Goal: Transaction & Acquisition: Book appointment/travel/reservation

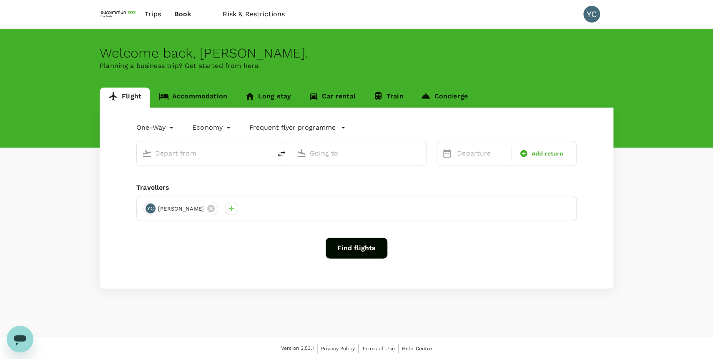
click at [348, 69] on p "Planning a business trip? Get started from here." at bounding box center [357, 66] width 514 height 10
click at [197, 154] on input "text" at bounding box center [204, 153] width 99 height 13
click at [176, 183] on p "Singapore Changi" at bounding box center [217, 186] width 148 height 8
type input "[GEOGRAPHIC_DATA]"
type input "Singapore Changi (SIN)"
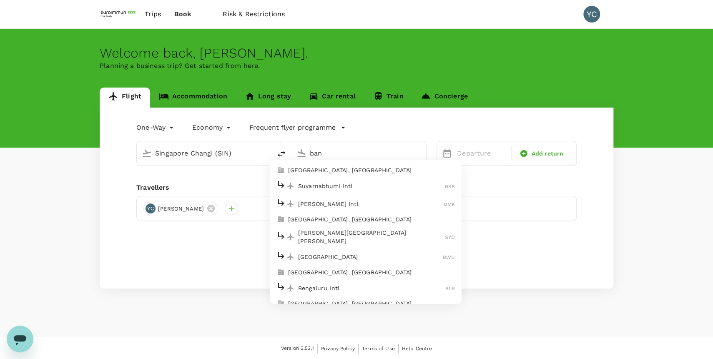
click at [366, 185] on p "Suvarnabhumi Intl" at bounding box center [371, 186] width 147 height 8
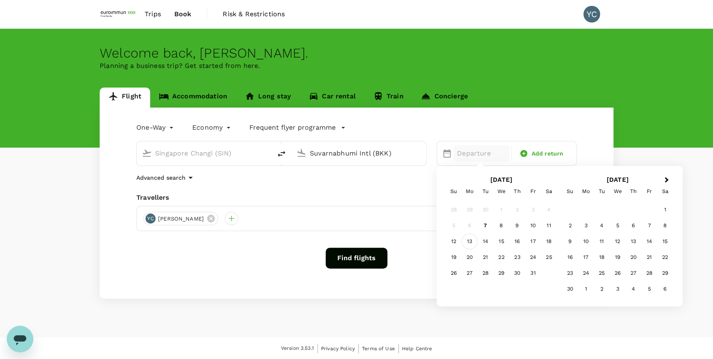
type input "Suvarnabhumi Intl (BKK)"
click at [472, 245] on div "13" at bounding box center [470, 242] width 16 height 16
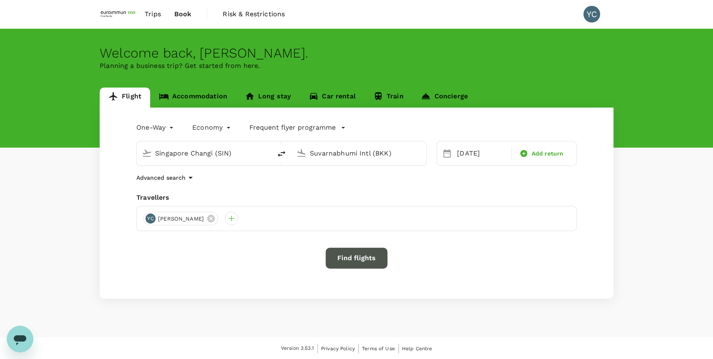
click at [366, 258] on button "Find flights" at bounding box center [357, 258] width 62 height 21
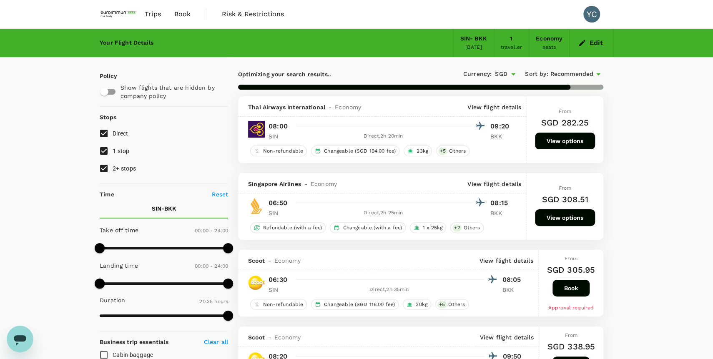
click at [99, 152] on input "1 stop" at bounding box center [104, 151] width 18 height 18
checkbox input "false"
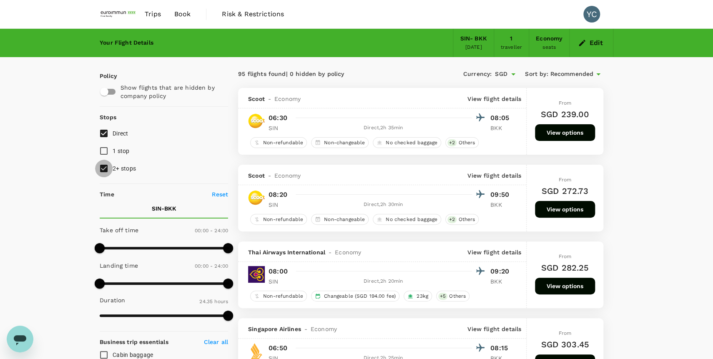
click at [106, 169] on input "2+ stops" at bounding box center [104, 169] width 18 height 18
checkbox input "false"
type input "1475"
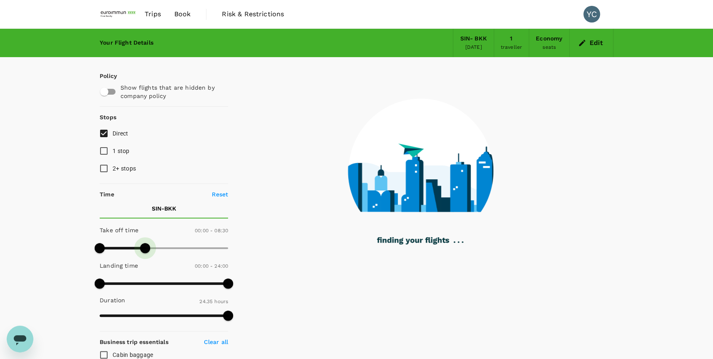
type input "510"
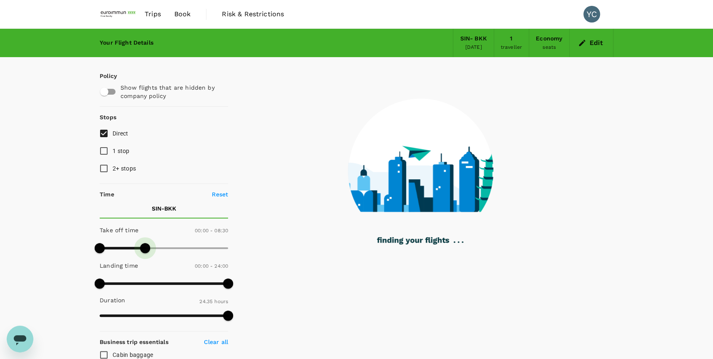
drag, startPoint x: 228, startPoint y: 249, endPoint x: 144, endPoint y: 247, distance: 83.9
click at [144, 247] on span at bounding box center [145, 248] width 10 height 10
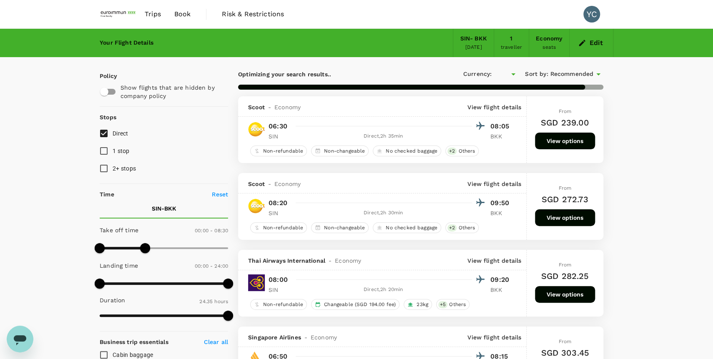
type input "SGD"
click at [600, 46] on button "Edit" at bounding box center [591, 42] width 30 height 13
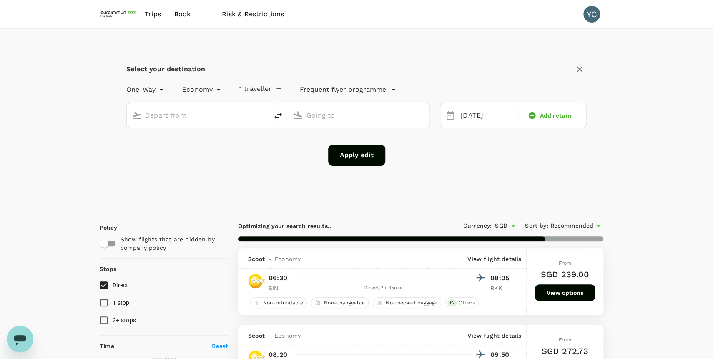
type input "Singapore Changi (SIN)"
type input "Suvarnabhumi Intl (BKK)"
click at [562, 118] on span "Add return" at bounding box center [556, 115] width 32 height 8
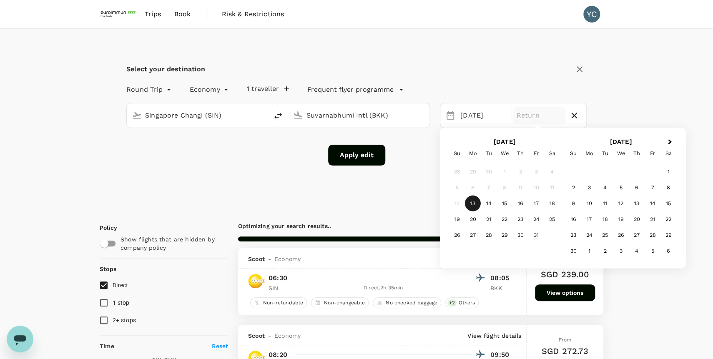
type input "roundtrip"
click at [538, 205] on div "17" at bounding box center [536, 204] width 16 height 16
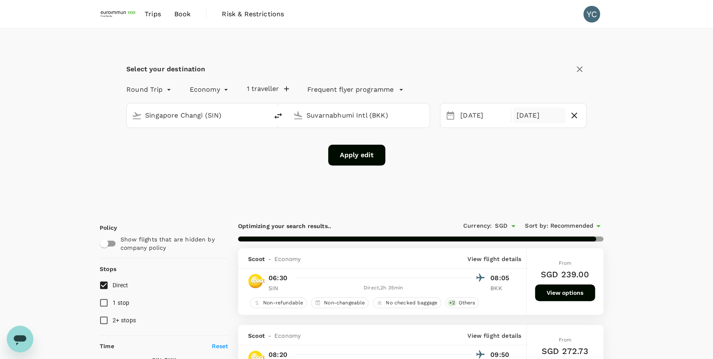
click at [370, 158] on button "Apply edit" at bounding box center [356, 155] width 57 height 21
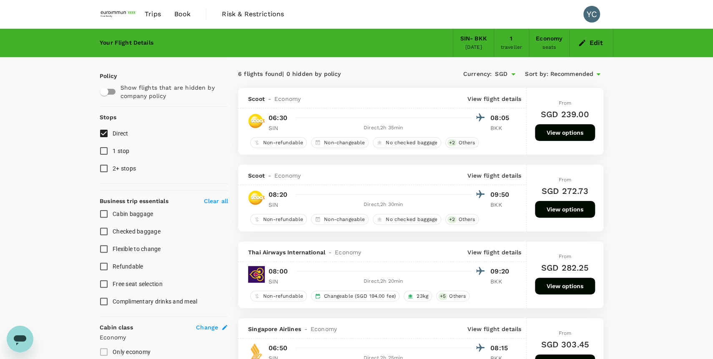
checkbox input "false"
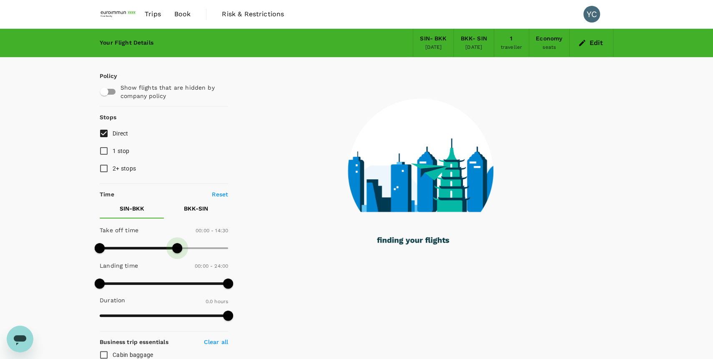
type input "510"
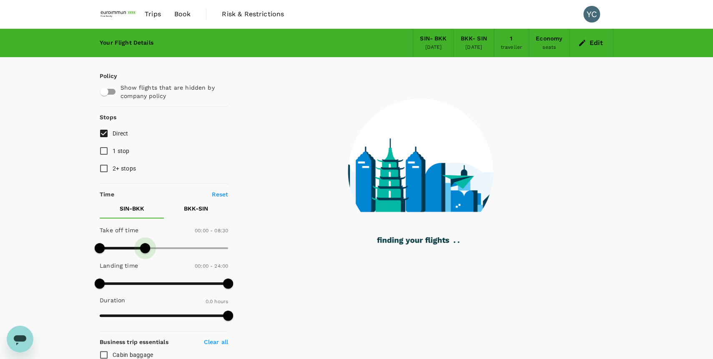
drag, startPoint x: 226, startPoint y: 246, endPoint x: 144, endPoint y: 248, distance: 81.8
click at [144, 248] on span at bounding box center [145, 248] width 10 height 10
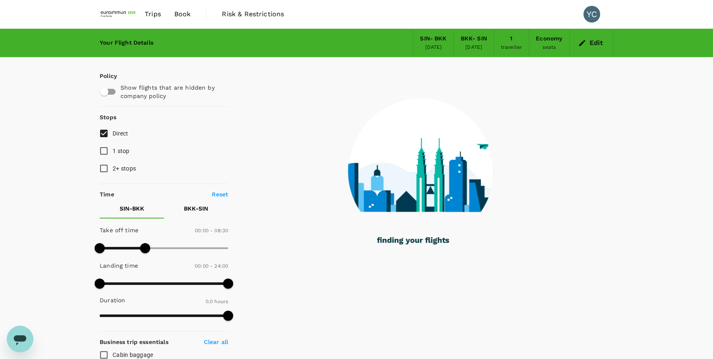
click at [200, 208] on p "BKK - SIN" at bounding box center [196, 208] width 24 height 8
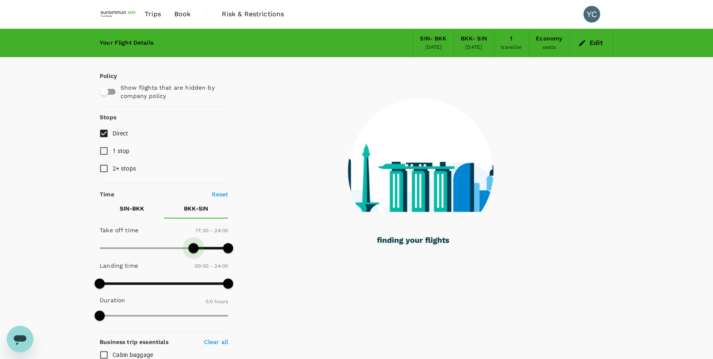
type input "1020"
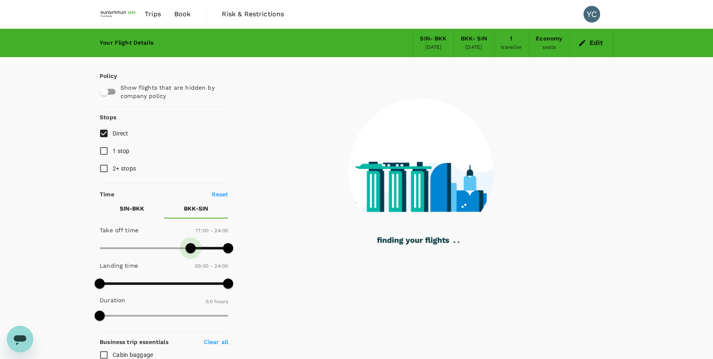
drag, startPoint x: 101, startPoint y: 249, endPoint x: 191, endPoint y: 255, distance: 89.9
click at [191, 253] on span at bounding box center [191, 248] width 10 height 10
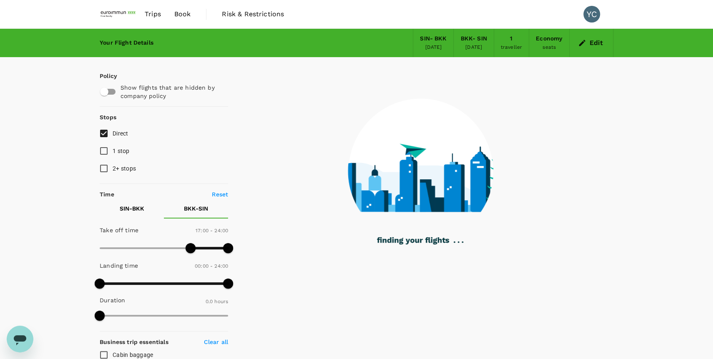
checkbox input "true"
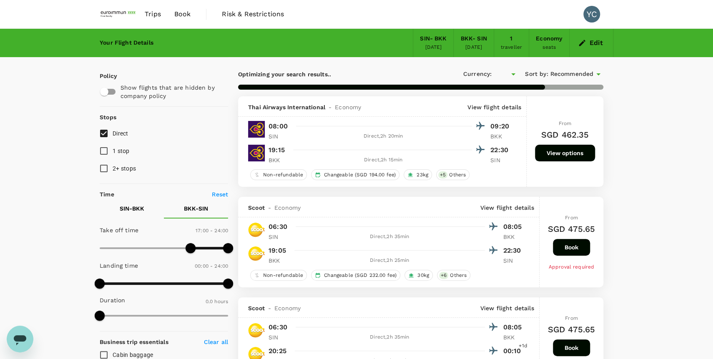
type input "SGD"
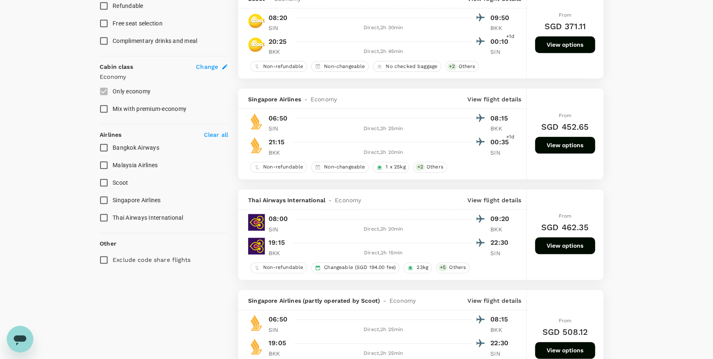
scroll to position [413, 0]
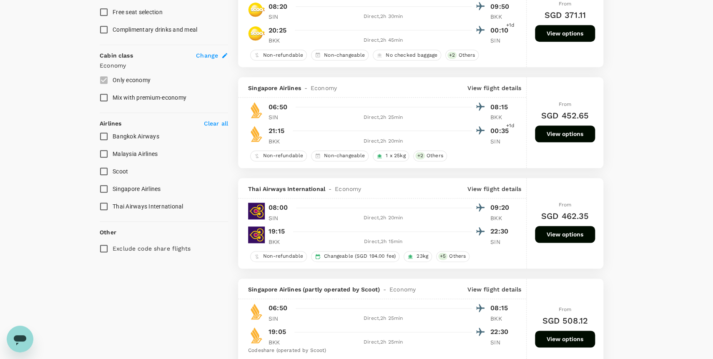
click at [548, 131] on button "View options" at bounding box center [565, 134] width 60 height 17
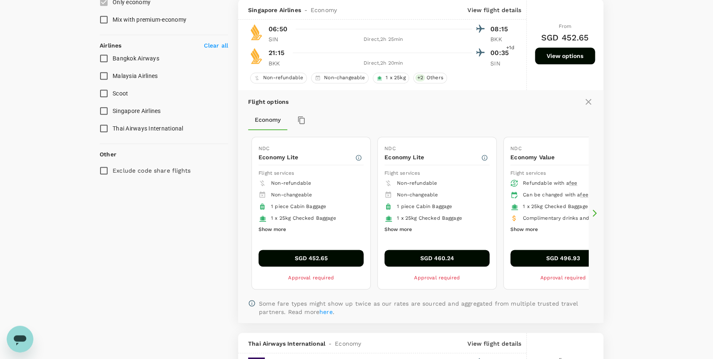
scroll to position [491, 0]
click at [277, 231] on button "Show more" at bounding box center [273, 229] width 28 height 11
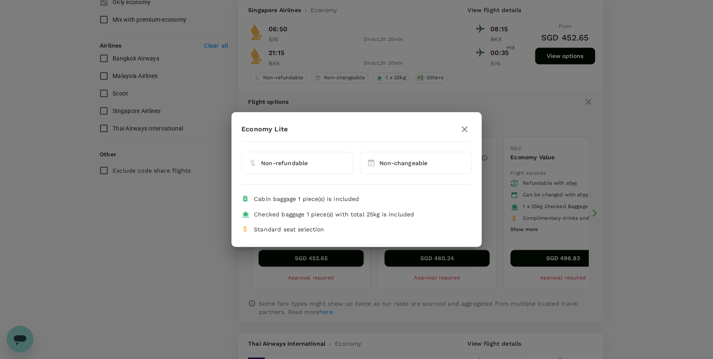
click at [470, 128] on button "button" at bounding box center [465, 129] width 14 height 14
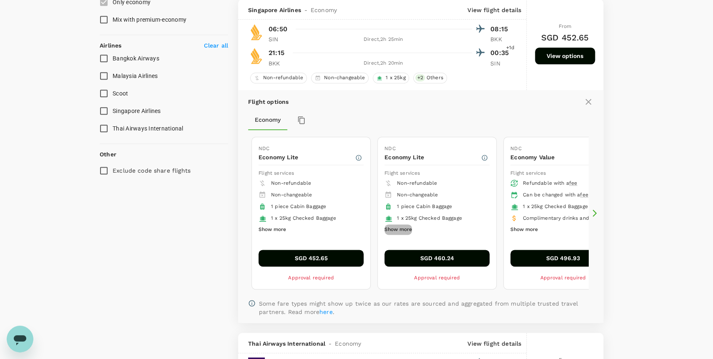
click at [407, 231] on button "Show more" at bounding box center [399, 229] width 28 height 11
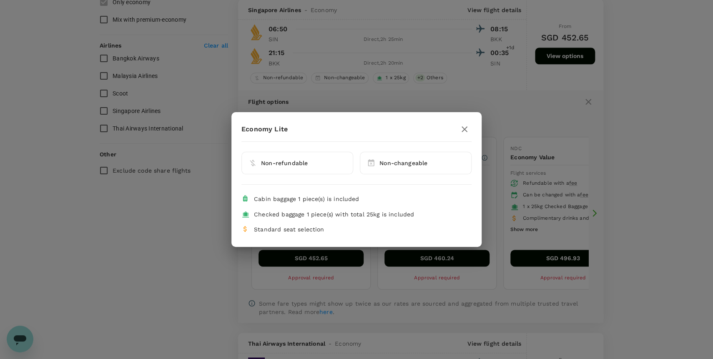
click at [470, 129] on button "button" at bounding box center [465, 129] width 14 height 14
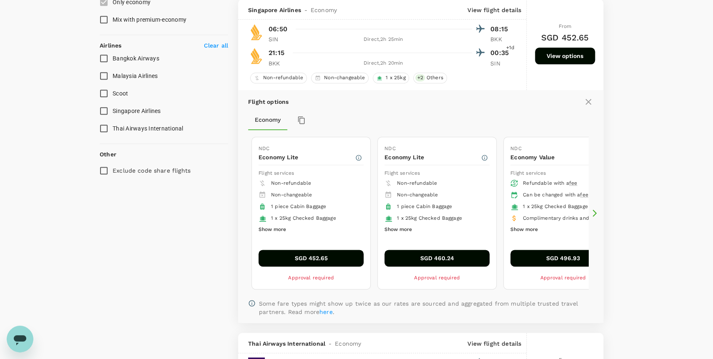
click at [596, 215] on icon at bounding box center [595, 213] width 8 height 8
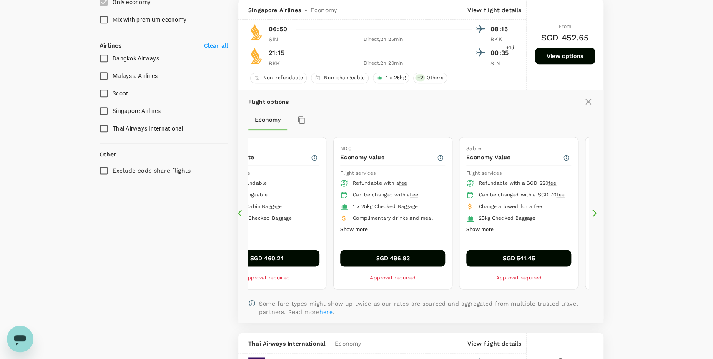
click at [241, 214] on icon at bounding box center [242, 213] width 8 height 8
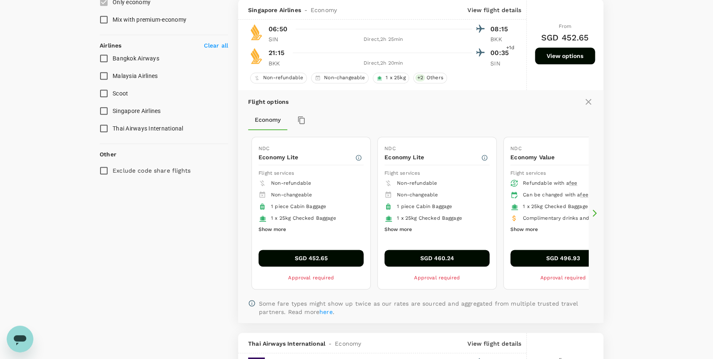
click at [407, 230] on button "Show more" at bounding box center [399, 229] width 28 height 11
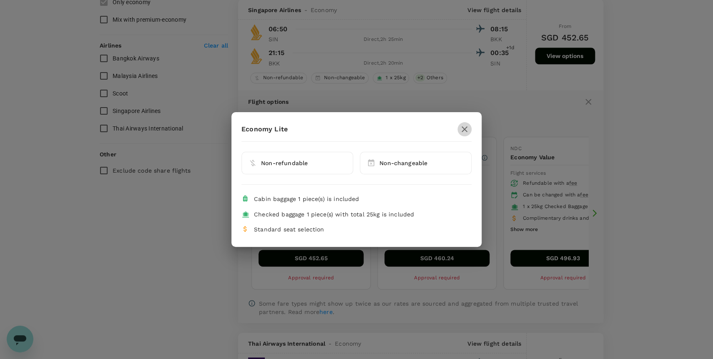
click at [470, 126] on button "button" at bounding box center [465, 129] width 14 height 14
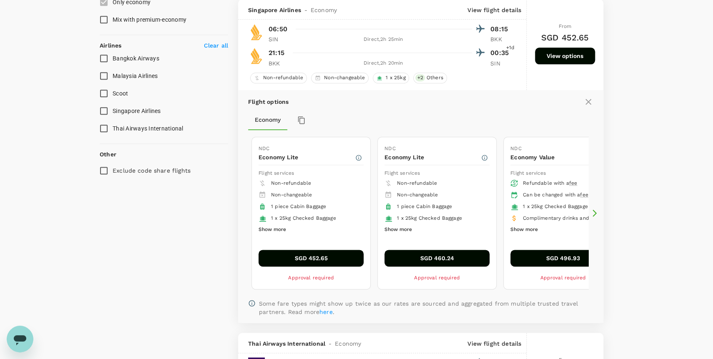
click at [535, 229] on button "Show more" at bounding box center [525, 229] width 28 height 11
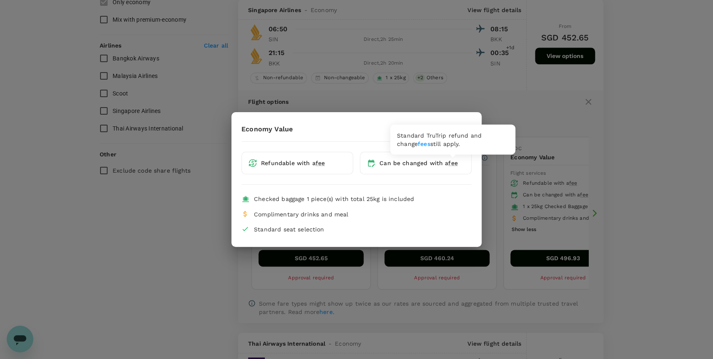
click at [427, 141] on div "Standard TruTrip refund and change fees still apply." at bounding box center [452, 139] width 125 height 30
click at [418, 142] on link "fees" at bounding box center [424, 143] width 13 height 7
click at [463, 125] on icon "button" at bounding box center [465, 129] width 10 height 10
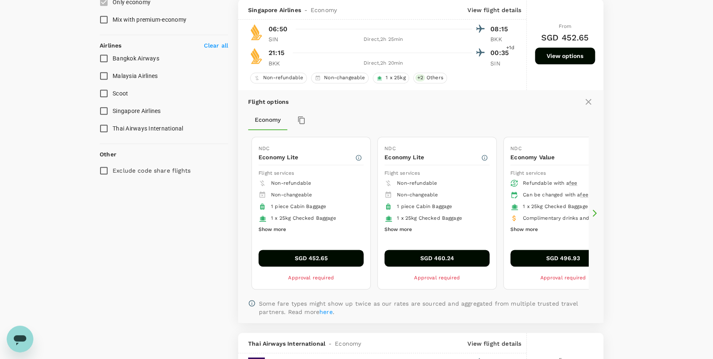
click at [593, 213] on icon at bounding box center [595, 213] width 8 height 8
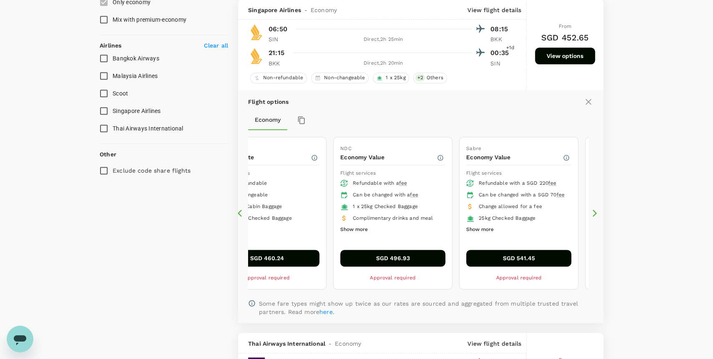
click at [487, 235] on button "Show more" at bounding box center [480, 229] width 28 height 11
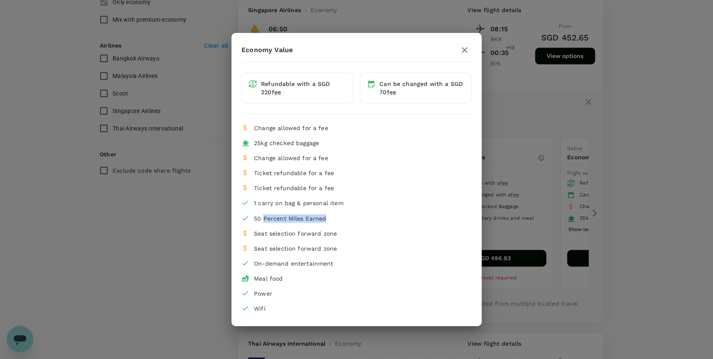
drag, startPoint x: 264, startPoint y: 215, endPoint x: 365, endPoint y: 218, distance: 101.0
click at [365, 218] on div "50 Percent Miles Earned" at bounding box center [359, 218] width 211 height 8
click at [466, 51] on icon "button" at bounding box center [465, 50] width 6 height 6
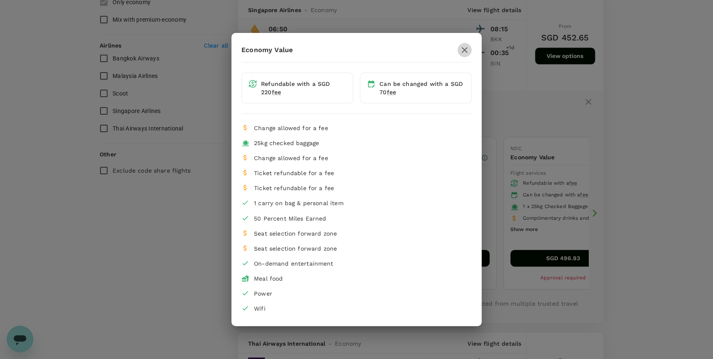
scroll to position [0, 232]
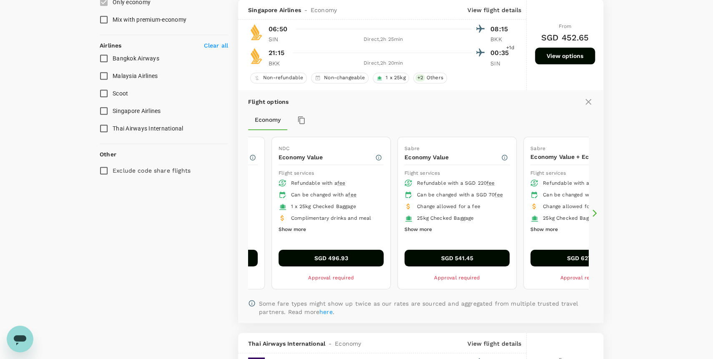
click at [592, 211] on icon at bounding box center [595, 213] width 8 height 8
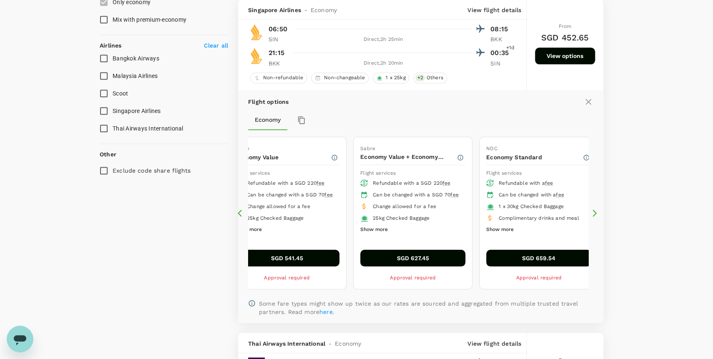
click at [592, 211] on icon at bounding box center [595, 213] width 8 height 8
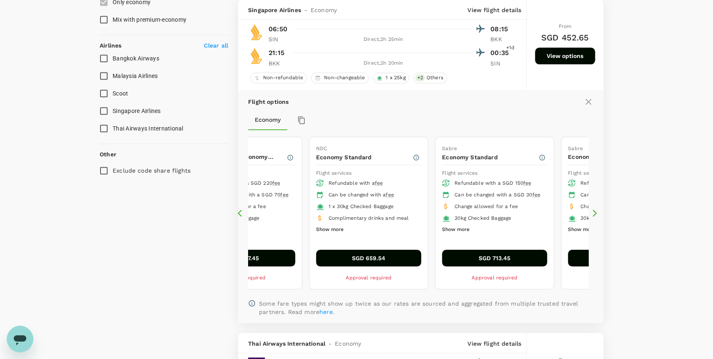
click at [240, 209] on icon at bounding box center [242, 213] width 8 height 8
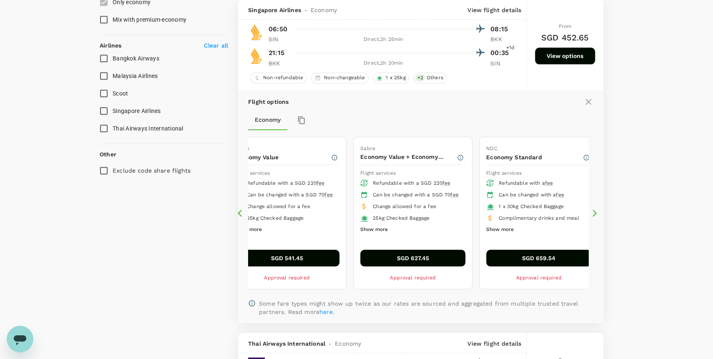
click at [240, 209] on icon at bounding box center [242, 213] width 8 height 8
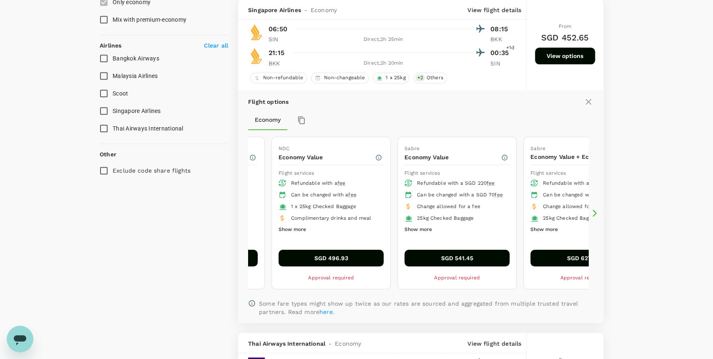
click at [240, 209] on icon at bounding box center [242, 213] width 8 height 8
click at [598, 213] on icon at bounding box center [595, 213] width 8 height 8
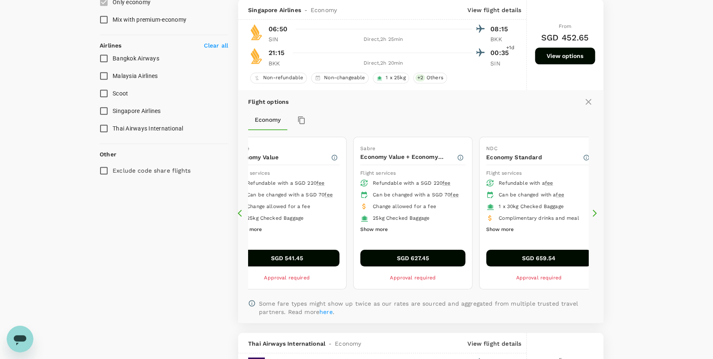
click at [598, 213] on icon at bounding box center [595, 213] width 8 height 8
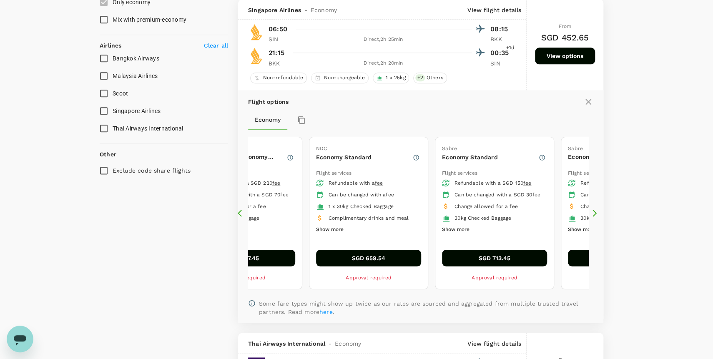
click at [598, 213] on icon at bounding box center [595, 213] width 8 height 8
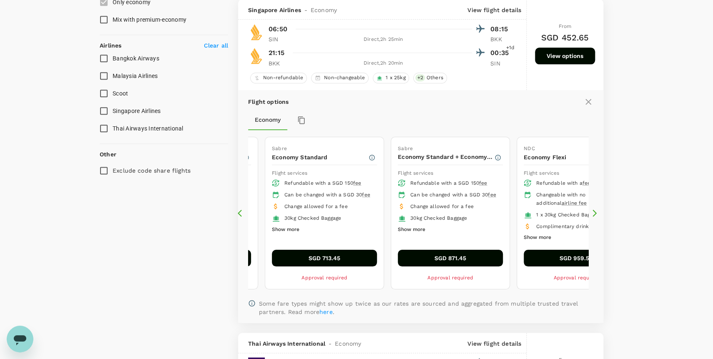
click at [598, 213] on icon at bounding box center [595, 213] width 8 height 8
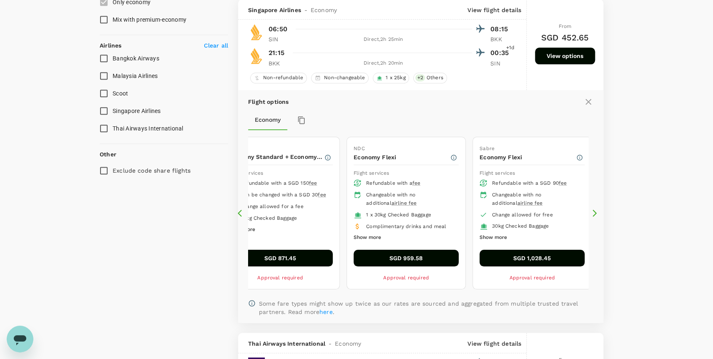
click at [598, 213] on icon at bounding box center [595, 213] width 8 height 8
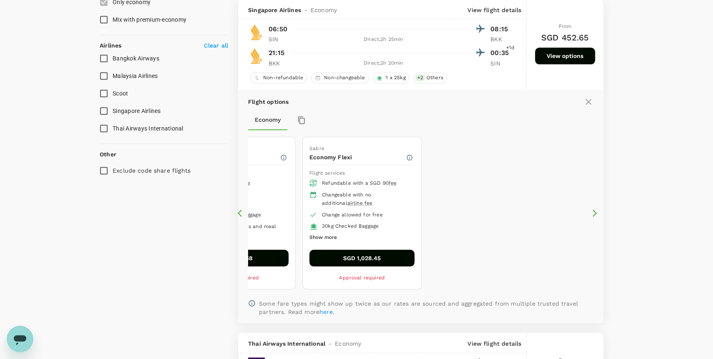
click at [239, 212] on icon at bounding box center [240, 213] width 4 height 7
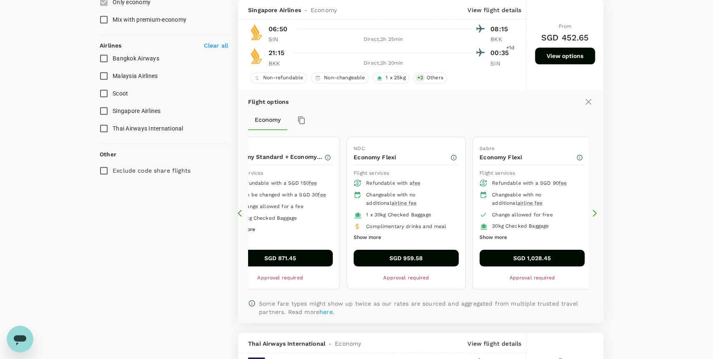
click at [239, 212] on icon at bounding box center [240, 213] width 4 height 7
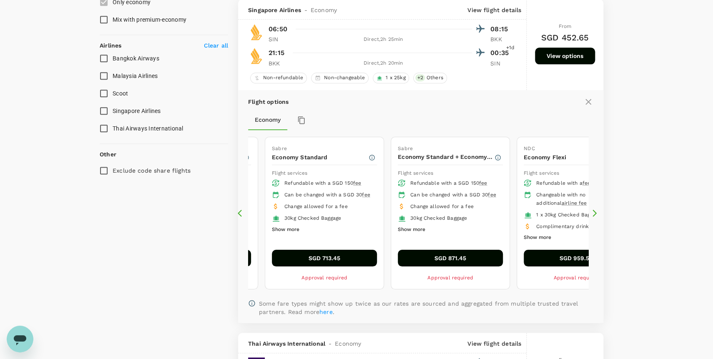
click at [239, 212] on icon at bounding box center [240, 213] width 4 height 7
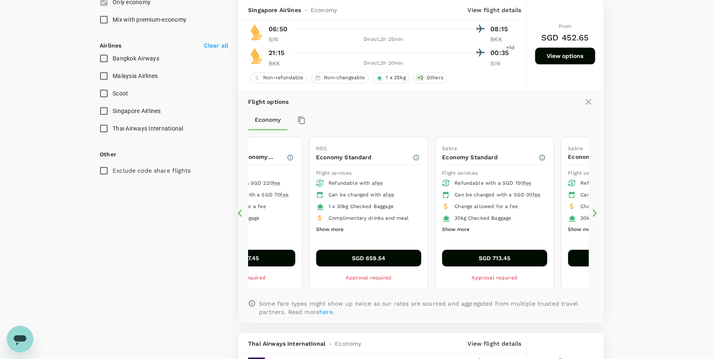
click at [239, 213] on icon at bounding box center [240, 213] width 4 height 7
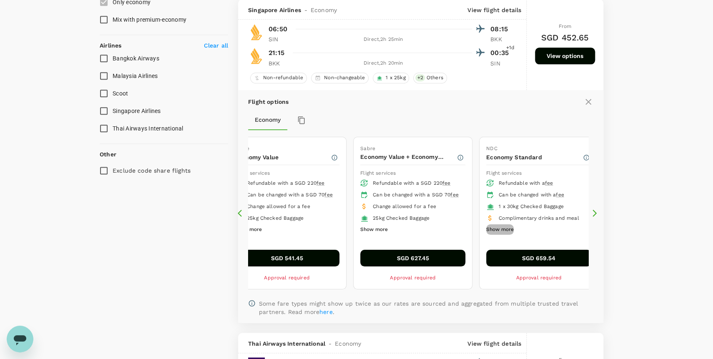
click at [512, 229] on button "Show more" at bounding box center [500, 229] width 28 height 11
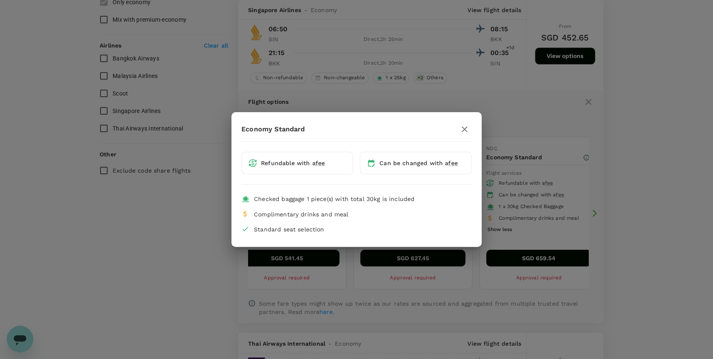
click at [466, 126] on icon "button" at bounding box center [465, 129] width 10 height 10
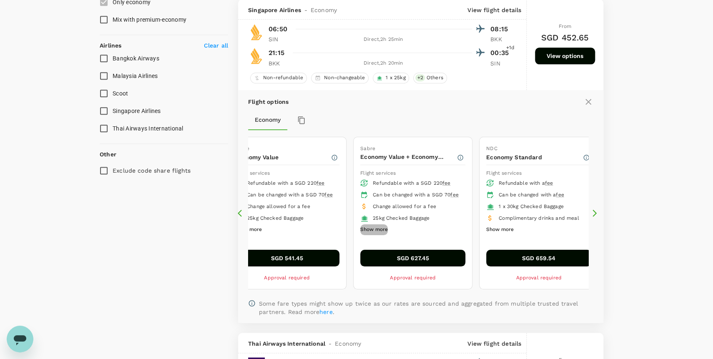
click at [378, 235] on button "Show more" at bounding box center [374, 229] width 28 height 11
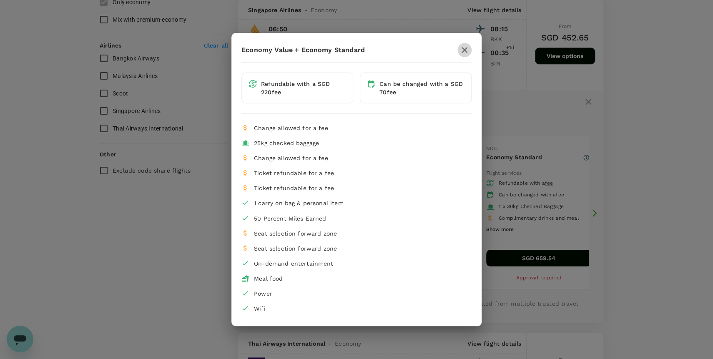
click at [460, 49] on icon "button" at bounding box center [465, 50] width 10 height 10
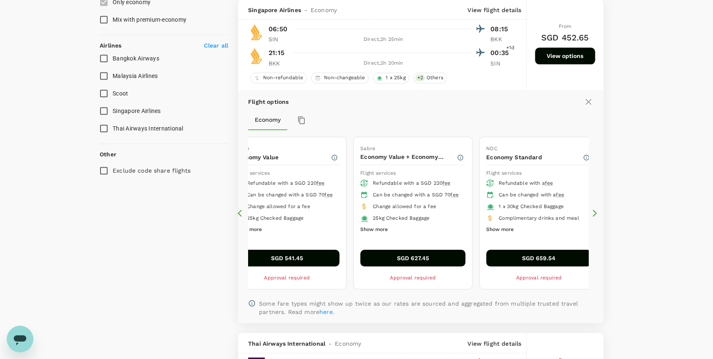
click at [241, 209] on icon at bounding box center [242, 213] width 8 height 8
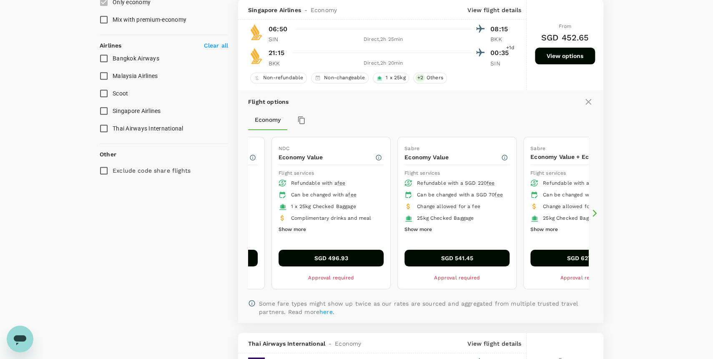
click at [241, 209] on icon at bounding box center [242, 213] width 8 height 8
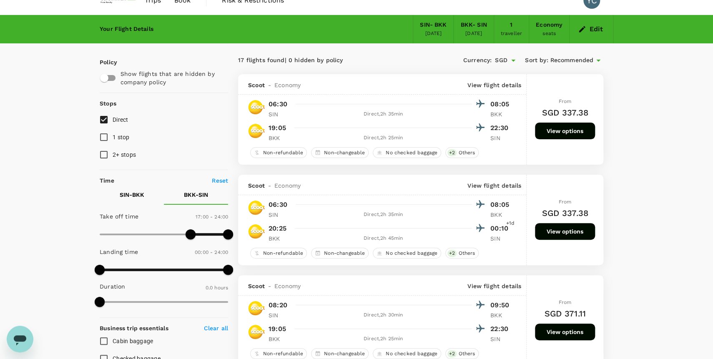
scroll to position [0, 0]
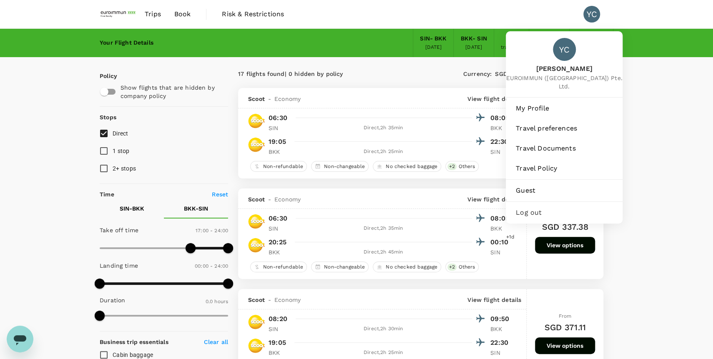
click at [581, 11] on li "YC" at bounding box center [595, 14] width 37 height 28
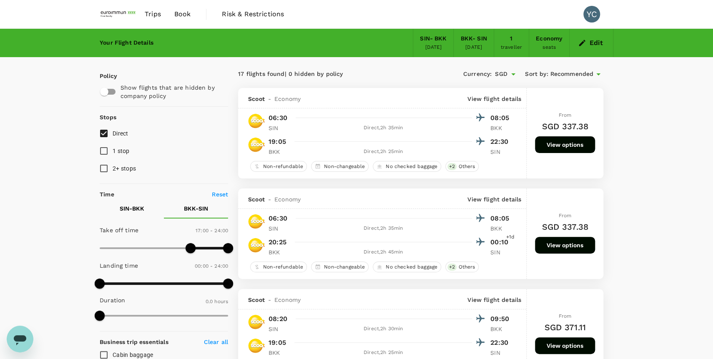
click at [593, 13] on div "YC" at bounding box center [592, 14] width 17 height 17
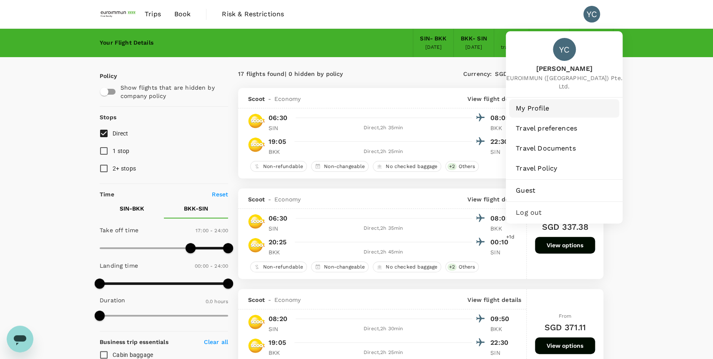
click at [545, 105] on span "My Profile" at bounding box center [564, 108] width 97 height 10
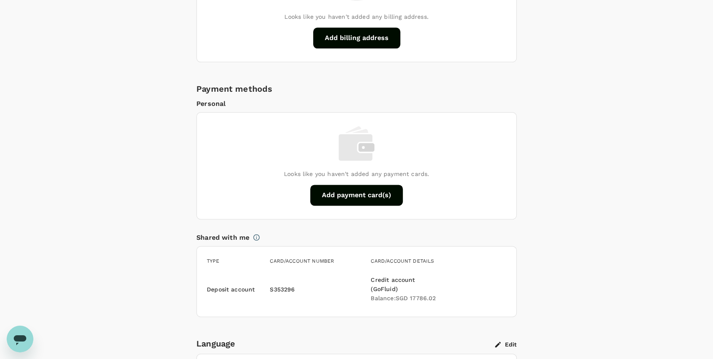
scroll to position [505, 0]
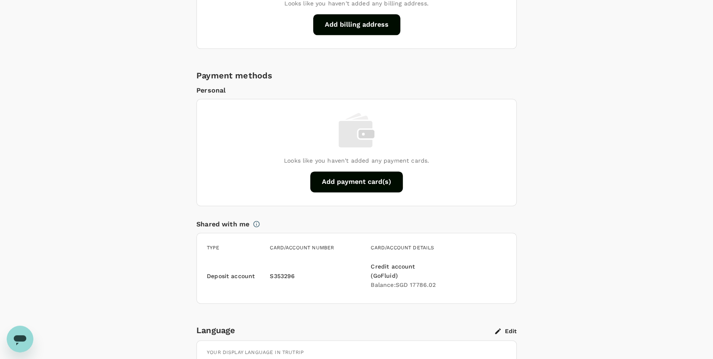
click at [420, 281] on h6 "Balance : SGD 17786.02" at bounding box center [407, 285] width 73 height 9
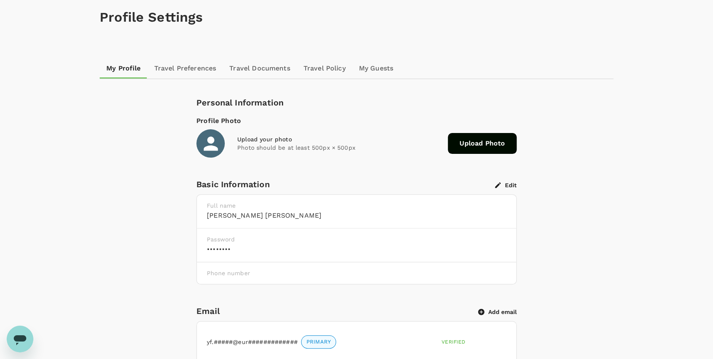
scroll to position [0, 0]
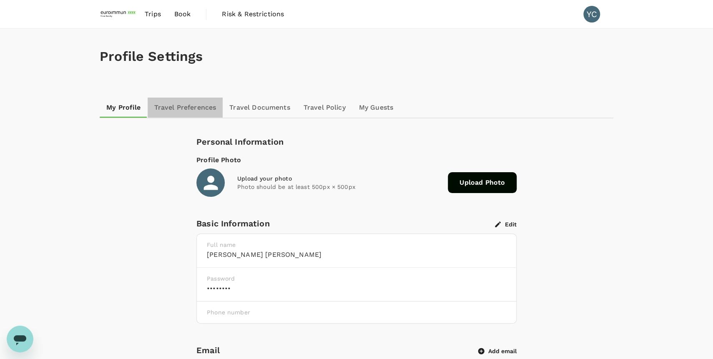
click at [171, 108] on link "Travel Preferences" at bounding box center [185, 108] width 75 height 20
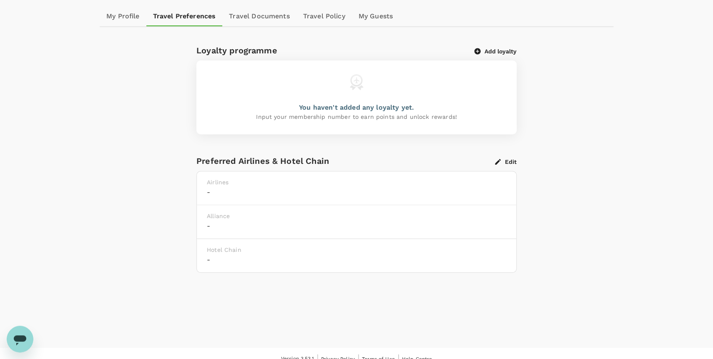
scroll to position [92, 0]
click at [503, 50] on button "Add loyalty" at bounding box center [496, 51] width 42 height 8
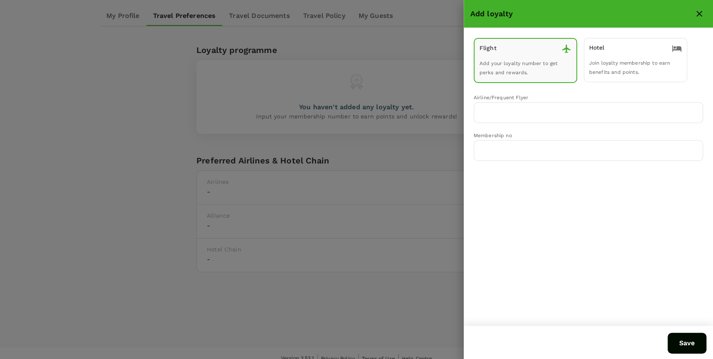
click at [545, 73] on div "Flight Add your loyalty number to get perks and rewards." at bounding box center [525, 60] width 103 height 45
click at [528, 108] on input "text" at bounding box center [583, 113] width 210 height 16
click at [515, 132] on p "Singapore Airlines PPS Club/ KrisFlyer" at bounding box center [537, 131] width 113 height 8
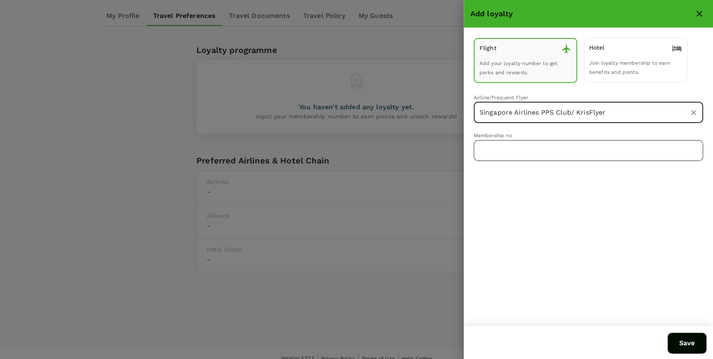
type input "Singapore Airlines PPS Club/ KrisFlyer"
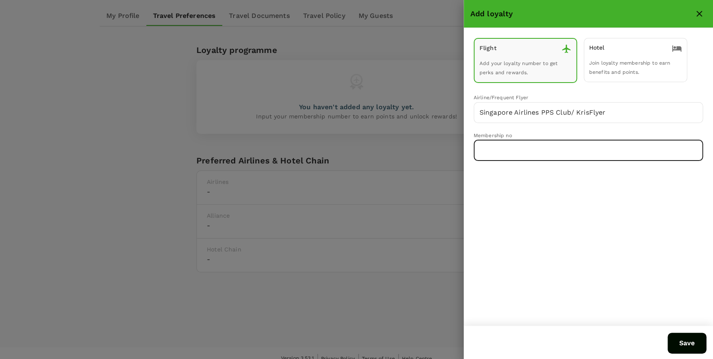
click at [515, 146] on input "text" at bounding box center [589, 150] width 230 height 21
type input "8814543757"
click at [679, 341] on button "Save" at bounding box center [687, 343] width 39 height 21
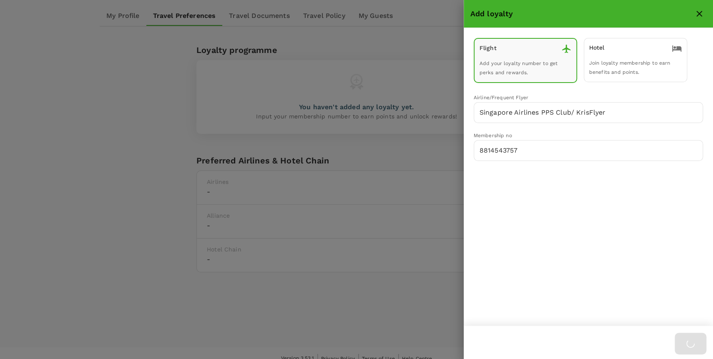
scroll to position [64, 0]
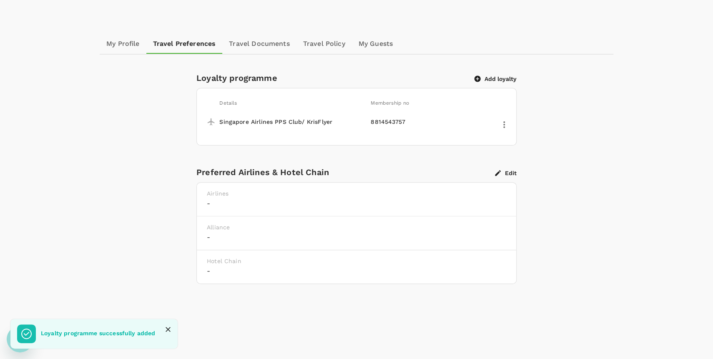
click at [507, 170] on button "Edit" at bounding box center [506, 173] width 22 height 8
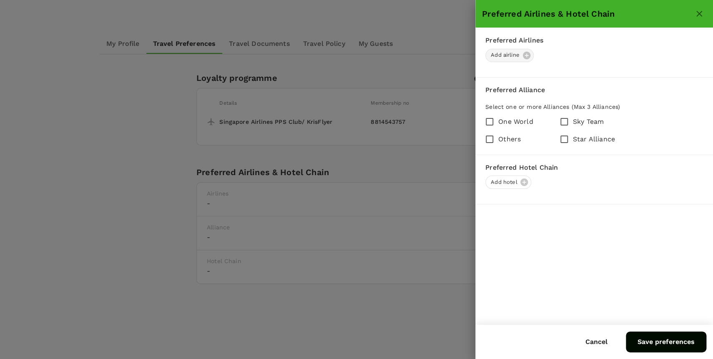
click at [528, 58] on div "Add airline" at bounding box center [510, 55] width 48 height 13
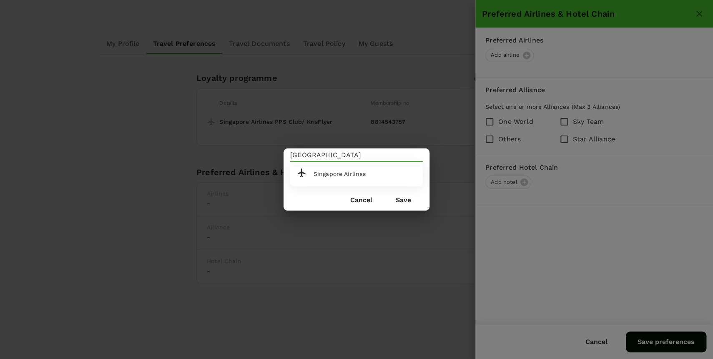
click at [359, 170] on div "Singapore Airlines" at bounding box center [361, 170] width 109 height 13
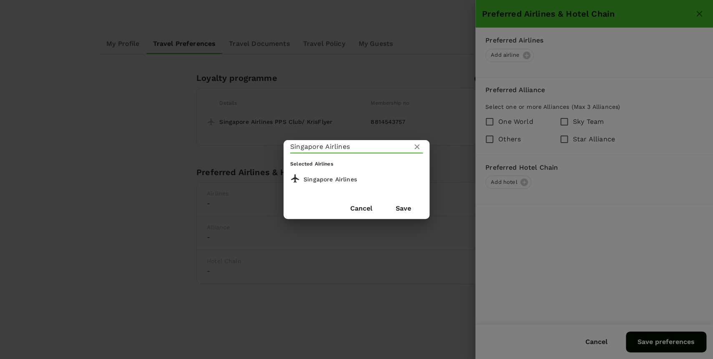
type input "Singapore Airlines"
click at [349, 182] on div "Singapore Airlines" at bounding box center [363, 179] width 119 height 9
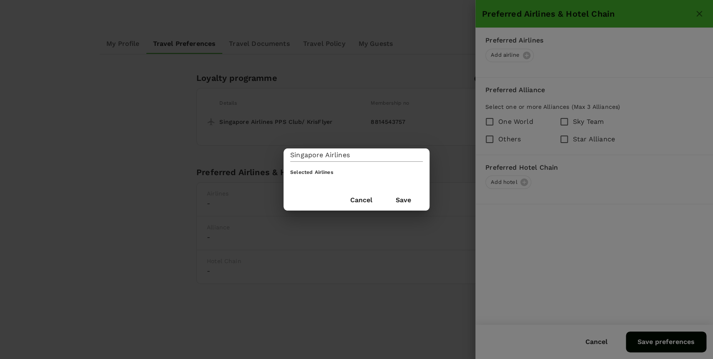
click at [409, 200] on button "Save" at bounding box center [403, 200] width 39 height 21
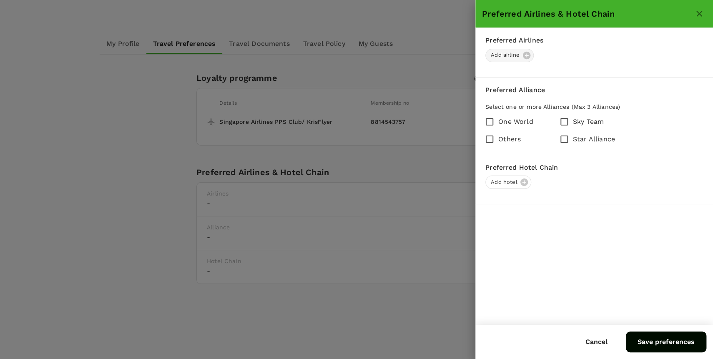
click at [528, 54] on div "Add airline" at bounding box center [510, 55] width 48 height 13
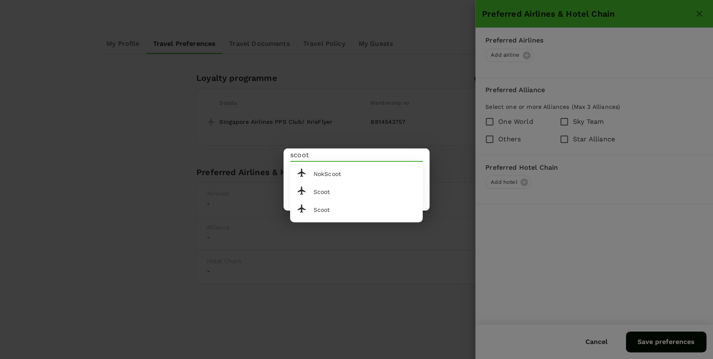
click at [348, 191] on div "Scoot" at bounding box center [365, 192] width 103 height 7
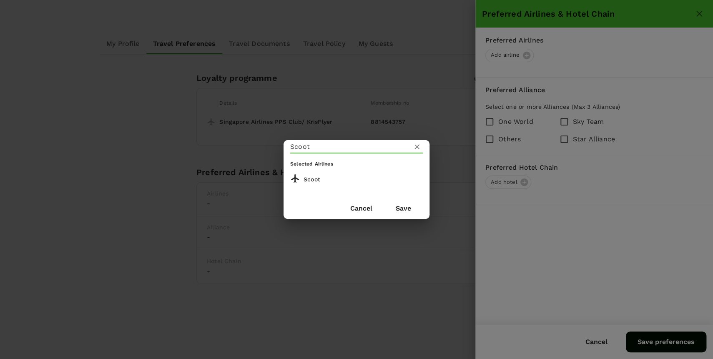
type input "Scoot"
click at [402, 209] on button "Save" at bounding box center [403, 208] width 39 height 21
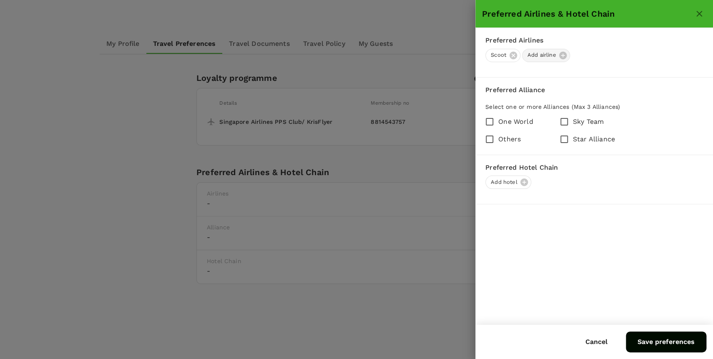
click at [566, 52] on div "Add airline" at bounding box center [546, 55] width 48 height 13
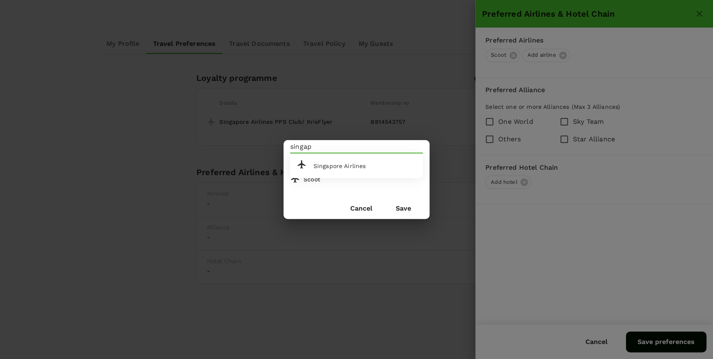
click at [366, 159] on div "Singapore Airlines" at bounding box center [361, 162] width 109 height 13
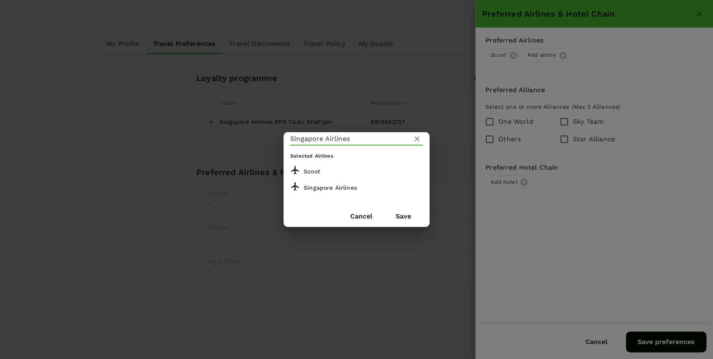
type input "Singapore Airlines"
click at [406, 219] on button "Save" at bounding box center [403, 216] width 39 height 21
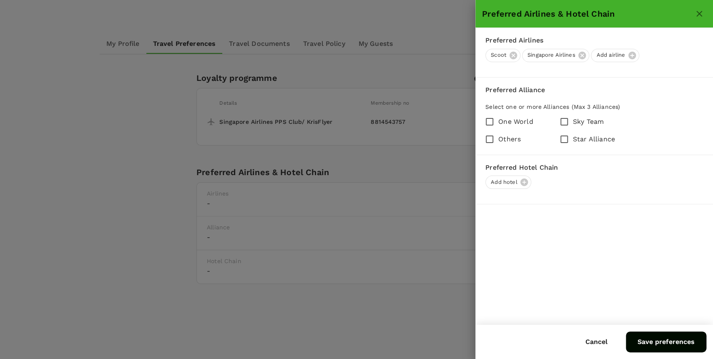
click at [649, 336] on button "Save preferences" at bounding box center [666, 342] width 81 height 21
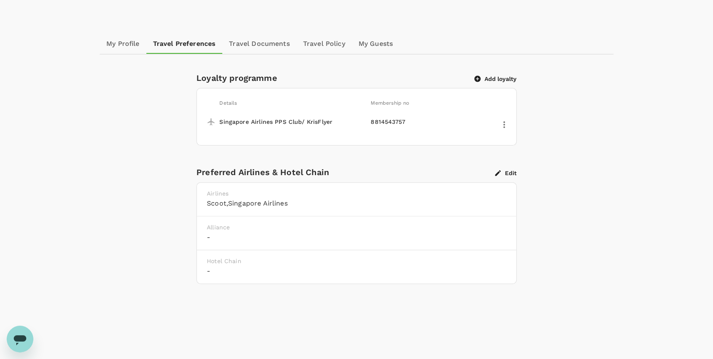
click at [266, 46] on link "Travel Documents" at bounding box center [259, 44] width 74 height 20
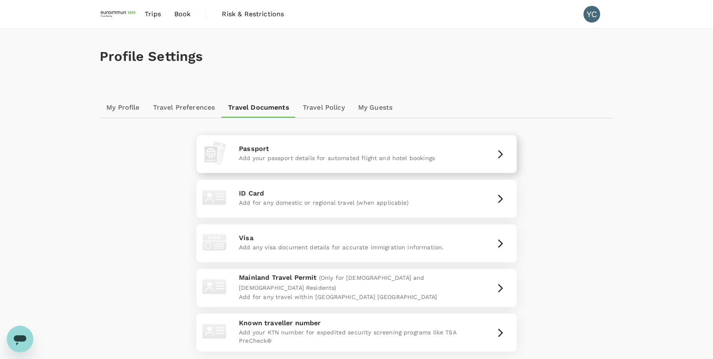
click at [476, 162] on div "Passport Add your passport details for automated flight and hotel bookings" at bounding box center [357, 153] width 314 height 31
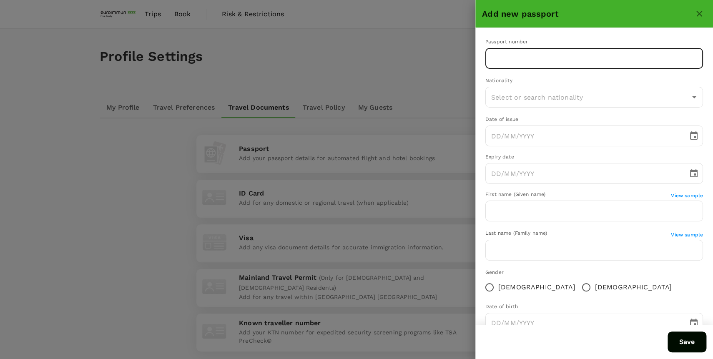
click at [541, 58] on input "text" at bounding box center [595, 58] width 218 height 21
click at [528, 63] on input "text" at bounding box center [595, 58] width 218 height 21
type input "K3387878A"
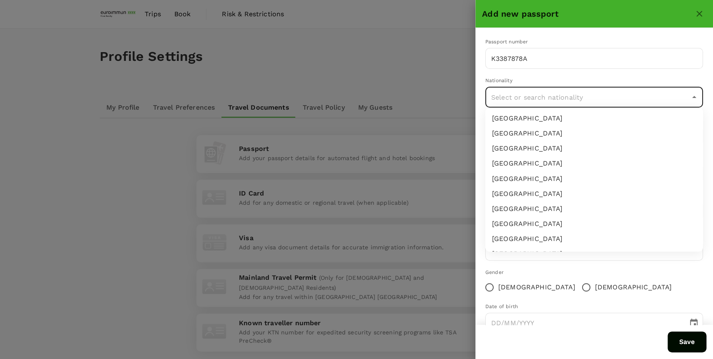
click at [539, 100] on input "text" at bounding box center [588, 97] width 198 height 16
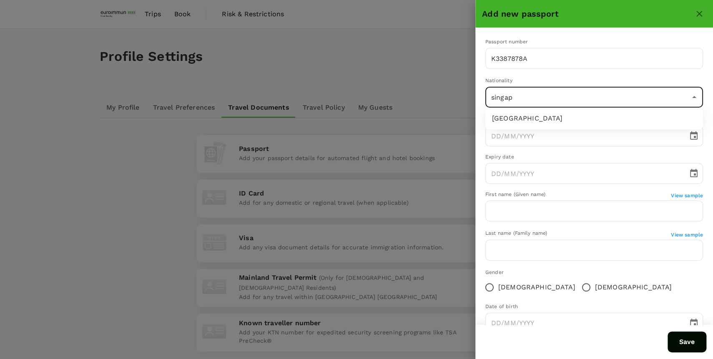
click at [574, 121] on li "[GEOGRAPHIC_DATA]" at bounding box center [595, 118] width 218 height 15
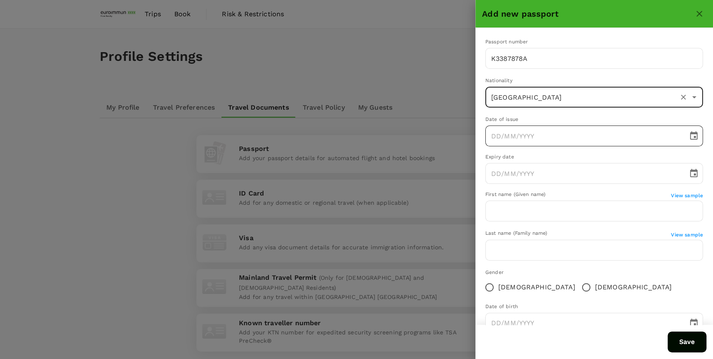
type input "[GEOGRAPHIC_DATA]"
type input "DD/MM/YYYY"
click at [570, 132] on input "DD/MM/YYYY" at bounding box center [584, 136] width 197 height 21
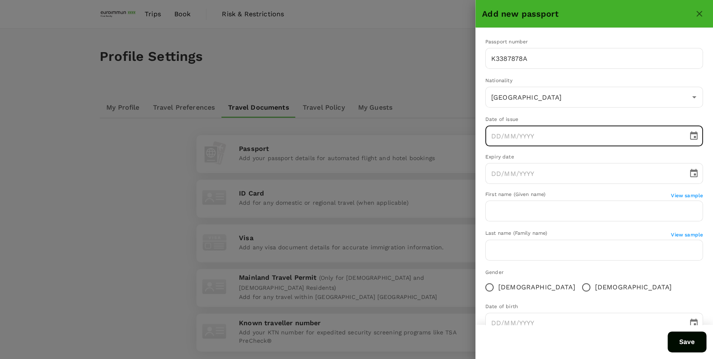
click at [699, 136] on button "Choose date" at bounding box center [694, 136] width 17 height 17
click at [533, 164] on icon "calendar view is open, switch to year view" at bounding box center [528, 159] width 10 height 10
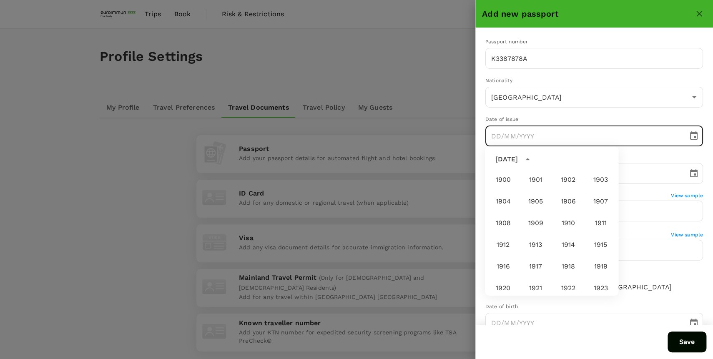
scroll to position [619, 0]
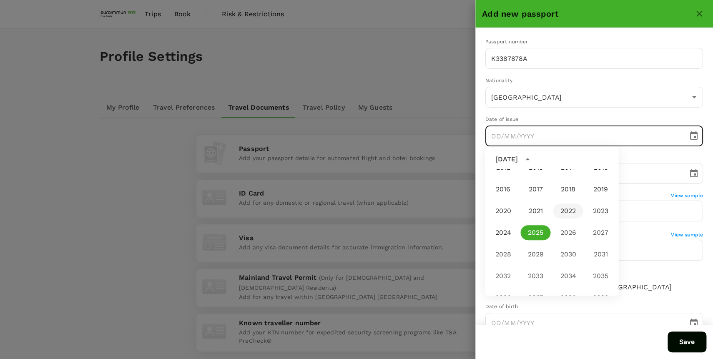
click at [571, 211] on button "2022" at bounding box center [568, 211] width 30 height 15
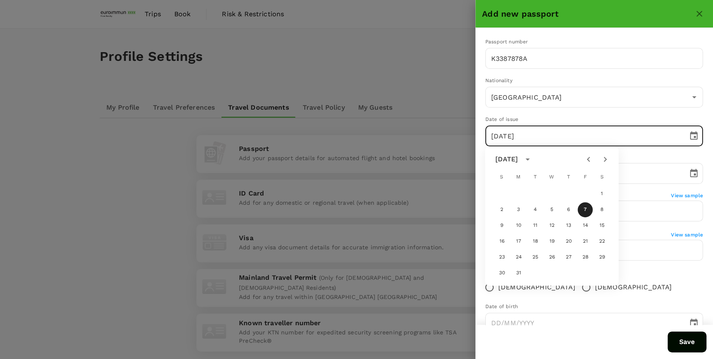
click at [588, 158] on icon "Previous month" at bounding box center [589, 159] width 10 height 10
click at [583, 195] on button "2" at bounding box center [585, 193] width 15 height 15
type input "[DATE]"
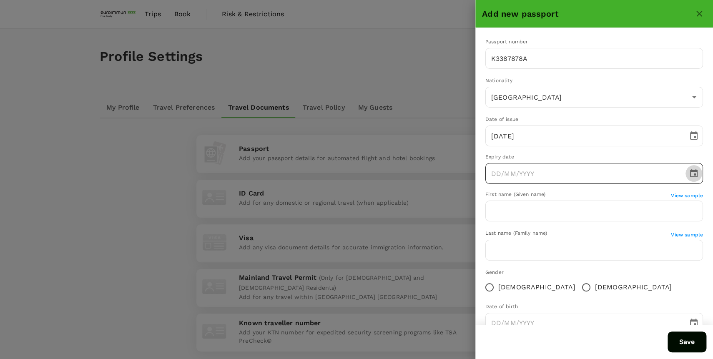
click at [692, 170] on icon "Choose date" at bounding box center [694, 173] width 8 height 8
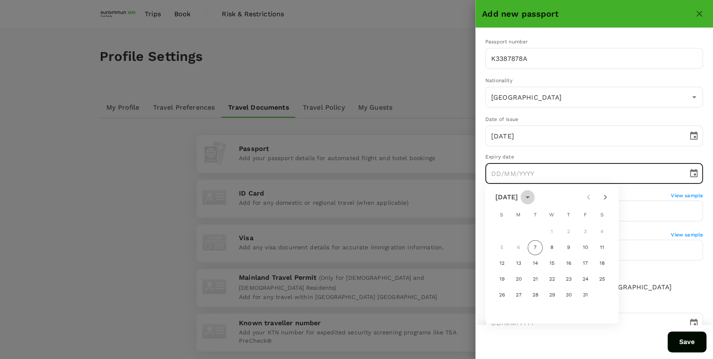
click at [533, 199] on icon "calendar view is open, switch to year view" at bounding box center [528, 197] width 10 height 10
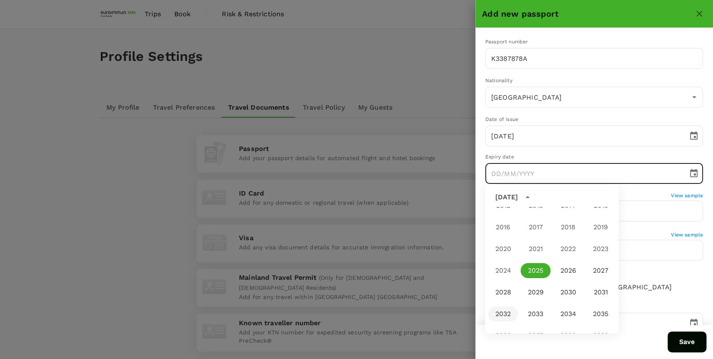
click at [496, 312] on button "2032" at bounding box center [503, 314] width 30 height 15
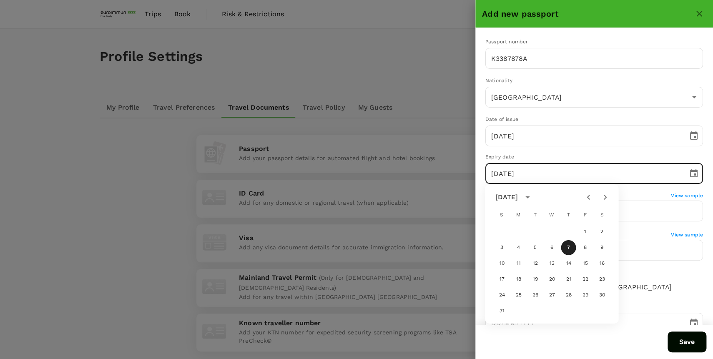
click at [589, 197] on icon "Previous month" at bounding box center [589, 197] width 10 height 10
click at [568, 228] on button "2" at bounding box center [568, 231] width 15 height 15
type input "[DATE]"
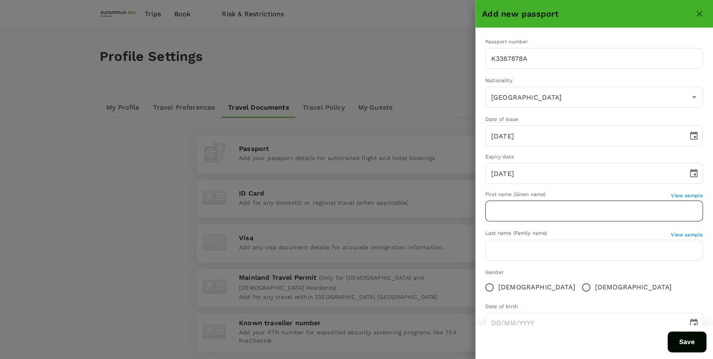
click at [557, 216] on input "text" at bounding box center [595, 211] width 218 height 21
type input "[PERSON_NAME]"
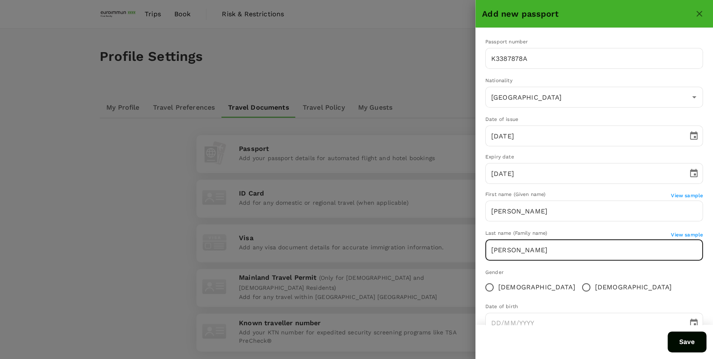
type input "[PERSON_NAME]"
click at [578, 284] on input "[DEMOGRAPHIC_DATA]" at bounding box center [587, 288] width 18 height 18
radio input "true"
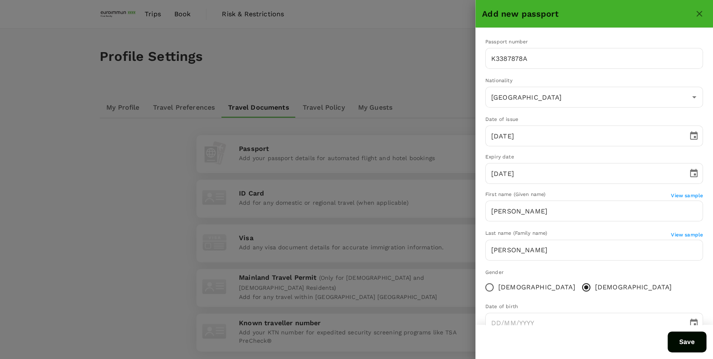
click at [534, 326] on div "Save" at bounding box center [591, 339] width 231 height 28
type input "DD/MM/YYYY"
click at [538, 322] on input "DD/MM/YYYY" at bounding box center [584, 323] width 197 height 21
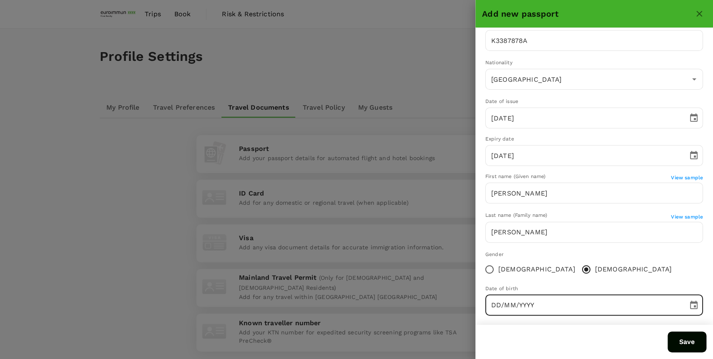
scroll to position [25, 0]
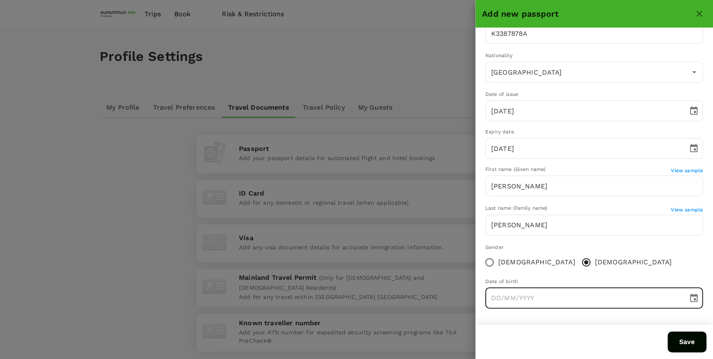
click at [690, 294] on icon "Choose date" at bounding box center [694, 298] width 10 height 10
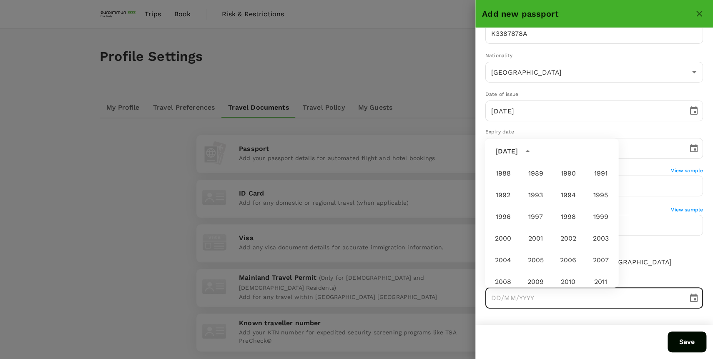
scroll to position [455, 0]
click at [568, 178] on button "1986" at bounding box center [568, 172] width 30 height 15
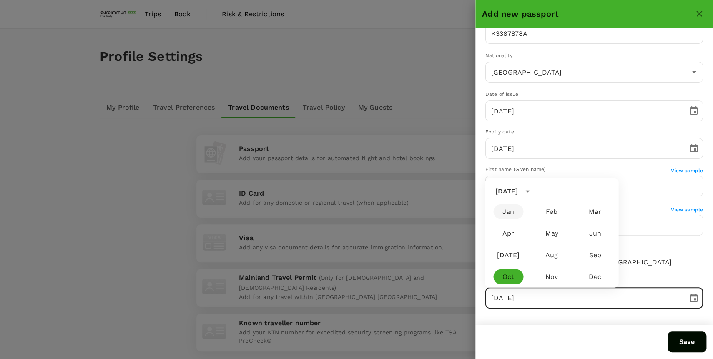
click at [515, 209] on button "Jan" at bounding box center [508, 211] width 30 height 15
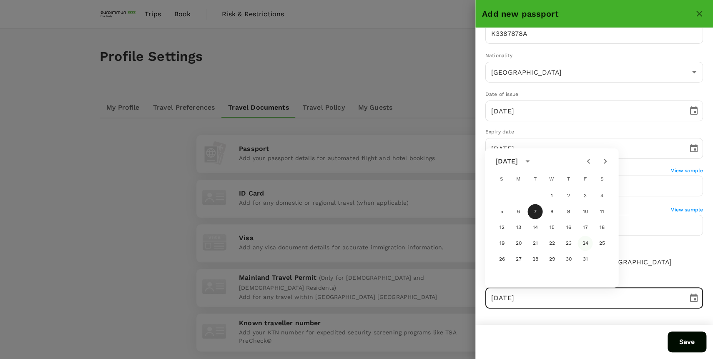
click at [585, 244] on button "24" at bounding box center [585, 243] width 15 height 15
type input "[DATE]"
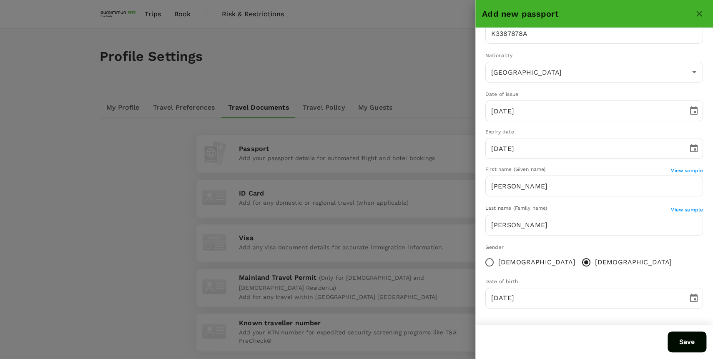
click at [682, 341] on button "Save" at bounding box center [687, 342] width 39 height 21
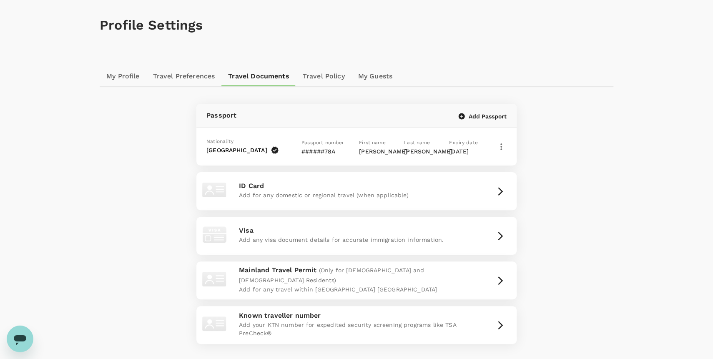
scroll to position [46, 0]
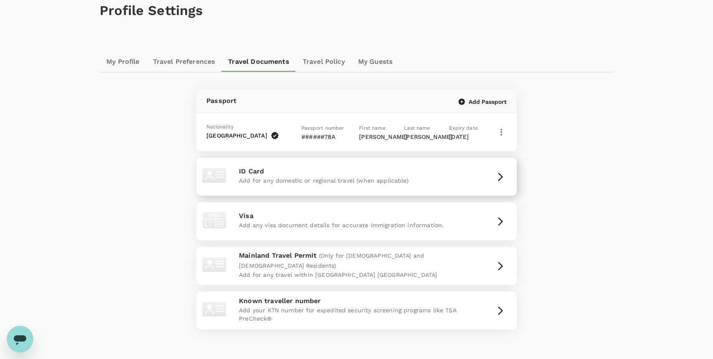
click at [486, 180] on div "ID Card Add for any domestic or regional travel (when applicable)" at bounding box center [357, 176] width 314 height 31
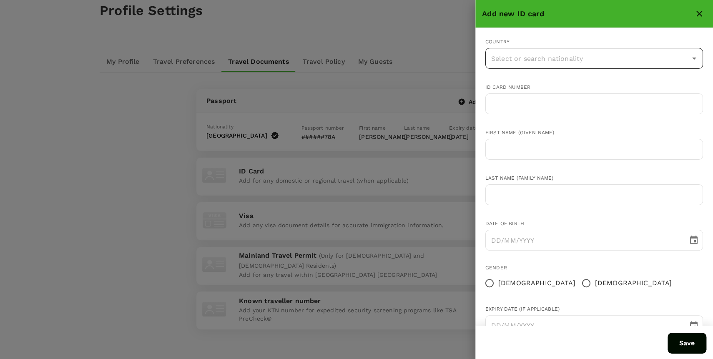
click at [541, 64] on input "text" at bounding box center [588, 58] width 198 height 16
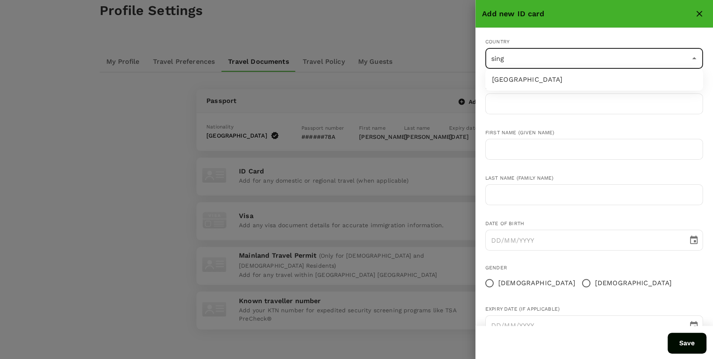
type input "singa"
click at [526, 77] on li "[GEOGRAPHIC_DATA]" at bounding box center [595, 80] width 218 height 15
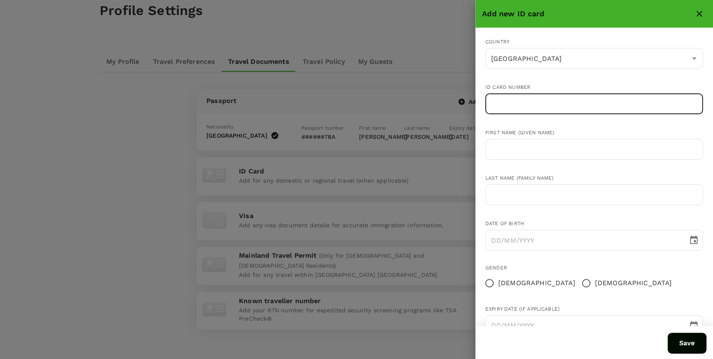
click at [526, 101] on input "text" at bounding box center [595, 103] width 218 height 21
type input "S8603238B"
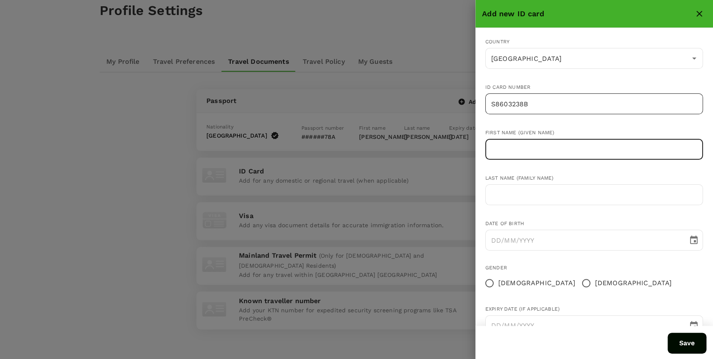
type input "i"
type input "[PERSON_NAME]"
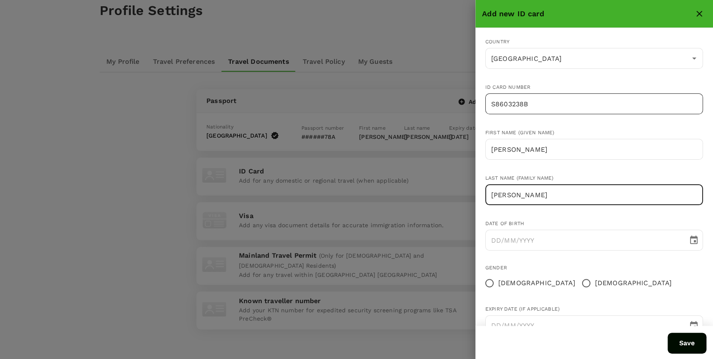
type input "[PERSON_NAME]"
type input "DD/MM/YYYY"
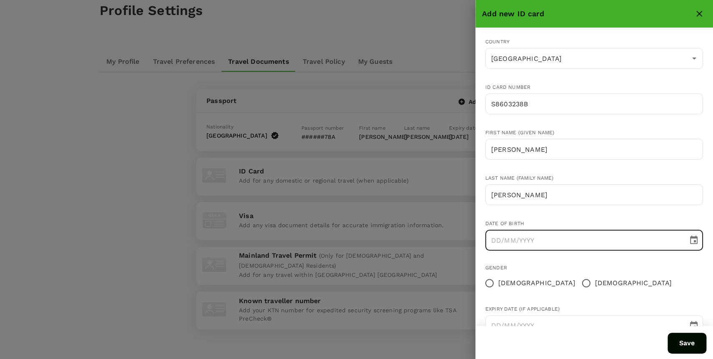
click at [700, 242] on button "Choose date" at bounding box center [694, 240] width 17 height 17
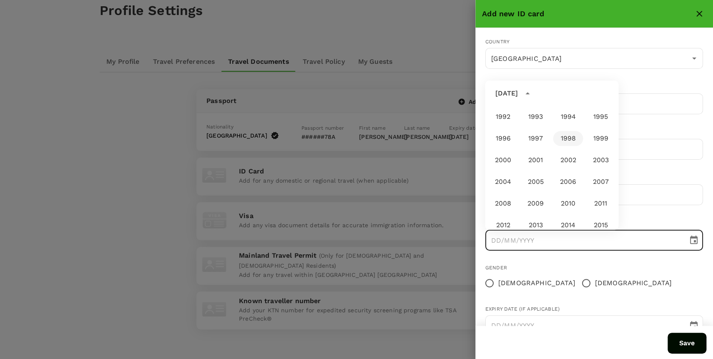
scroll to position [455, 0]
click at [571, 118] on button "1986" at bounding box center [568, 114] width 30 height 15
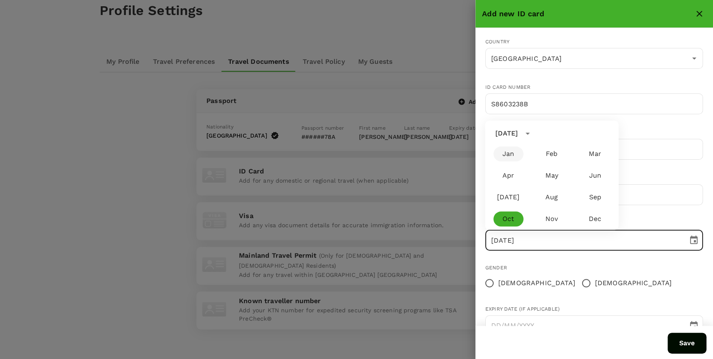
click at [515, 153] on button "Jan" at bounding box center [508, 153] width 30 height 15
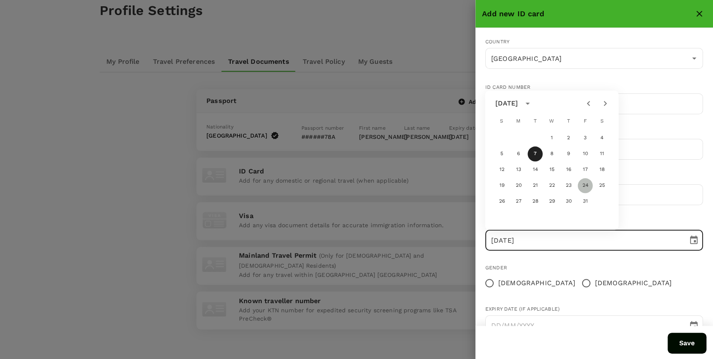
click at [583, 185] on button "24" at bounding box center [585, 185] width 15 height 15
type input "[DATE]"
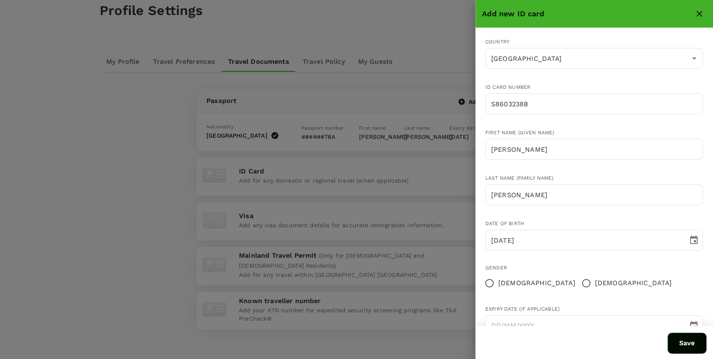
click at [578, 283] on input "[DEMOGRAPHIC_DATA]" at bounding box center [587, 283] width 18 height 18
radio input "true"
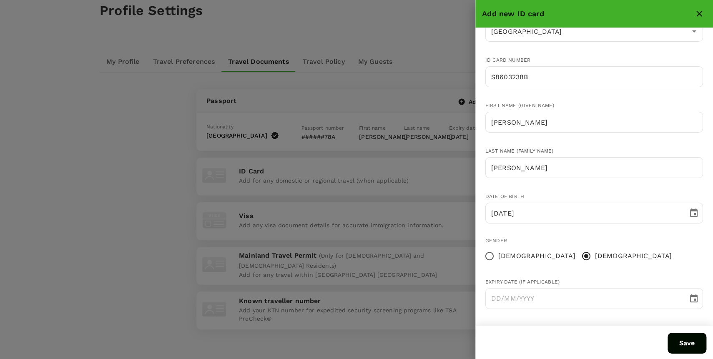
click at [688, 336] on button "Save" at bounding box center [687, 343] width 39 height 21
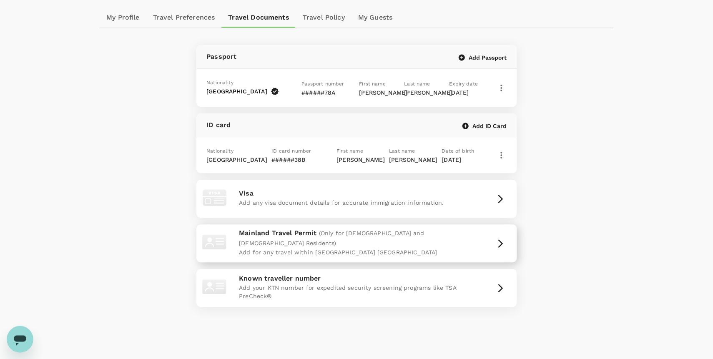
scroll to position [75, 0]
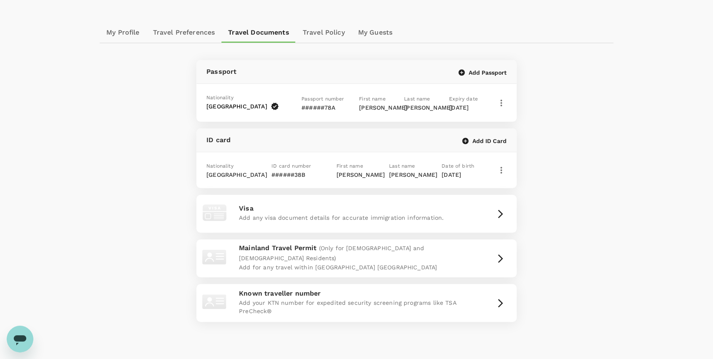
click at [328, 30] on link "Travel Policy" at bounding box center [323, 33] width 55 height 20
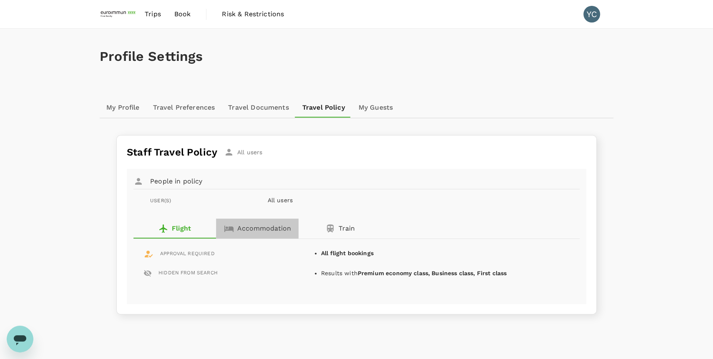
click at [261, 228] on p "Accommodation" at bounding box center [264, 229] width 54 height 10
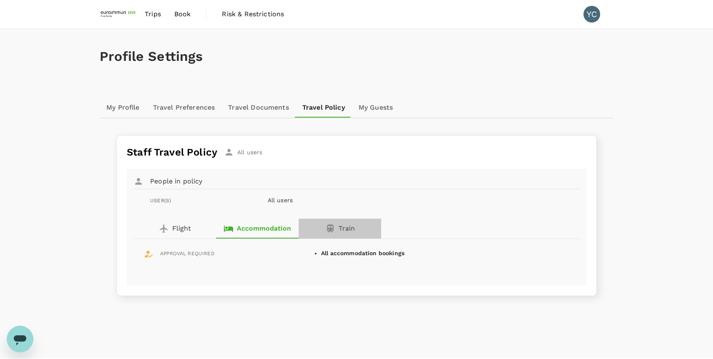
click at [347, 229] on p "Train" at bounding box center [347, 229] width 16 height 10
click at [282, 227] on p "Accommodation" at bounding box center [264, 229] width 54 height 10
click at [173, 229] on p "Flight" at bounding box center [181, 229] width 19 height 10
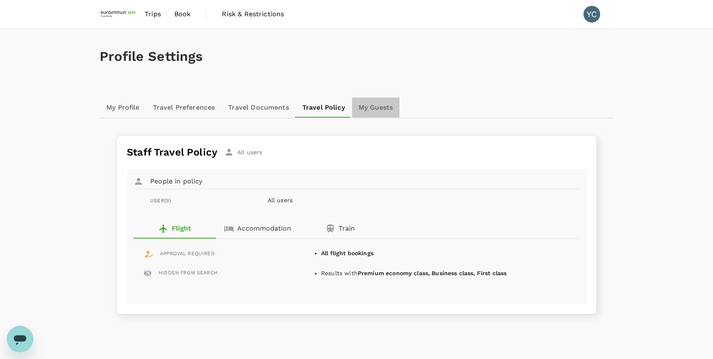
click at [387, 108] on link "My Guests" at bounding box center [376, 108] width 48 height 20
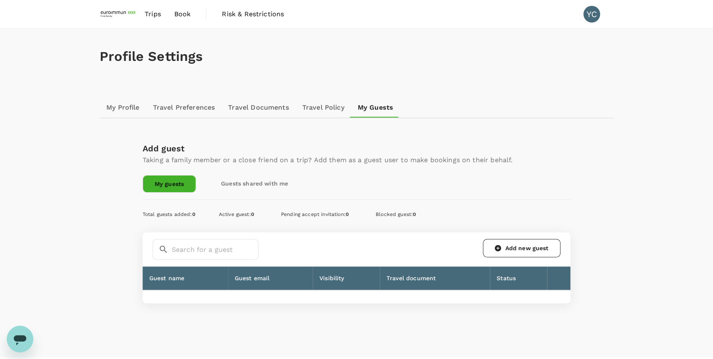
click at [320, 111] on link "Travel Policy" at bounding box center [323, 108] width 55 height 20
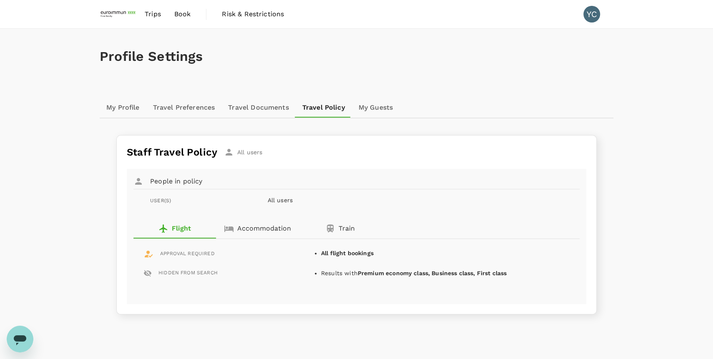
click at [284, 199] on p "All users" at bounding box center [406, 200] width 276 height 8
click at [246, 107] on link "Travel Documents" at bounding box center [258, 108] width 74 height 20
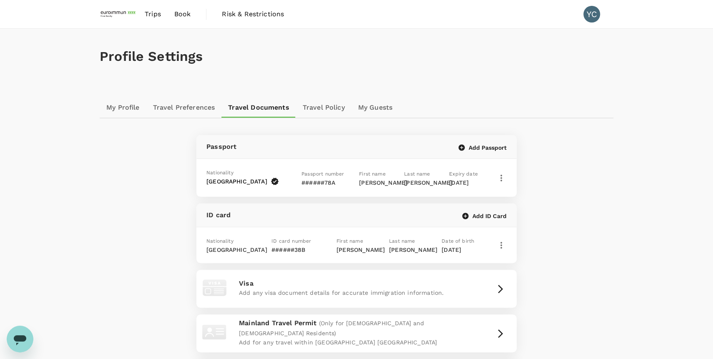
click at [196, 106] on link "Travel Preferences" at bounding box center [183, 108] width 75 height 20
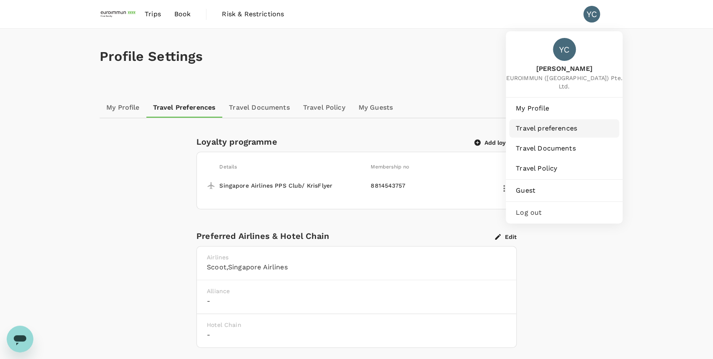
click at [565, 123] on span "Travel preferences" at bounding box center [564, 128] width 97 height 10
click at [550, 164] on span "Travel Policy" at bounding box center [564, 169] width 97 height 10
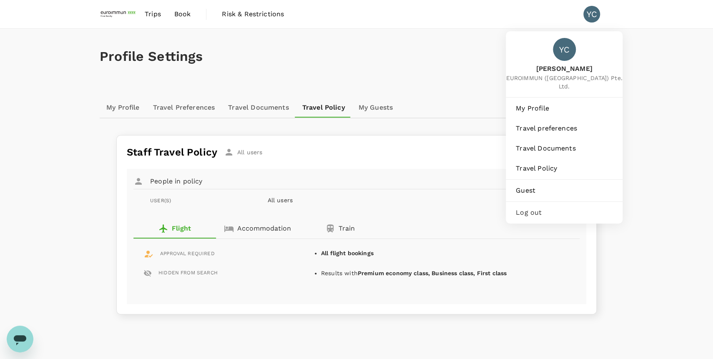
click at [601, 15] on div "YC" at bounding box center [595, 14] width 23 height 17
click at [598, 18] on div "YC" at bounding box center [592, 14] width 17 height 17
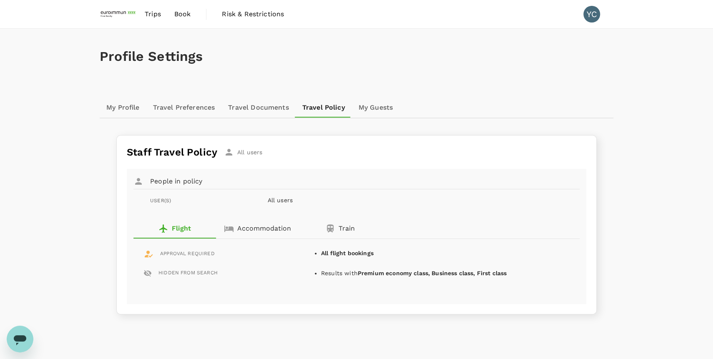
click at [598, 18] on div "YC" at bounding box center [592, 14] width 17 height 17
click at [159, 18] on span "Trips" at bounding box center [153, 14] width 16 height 10
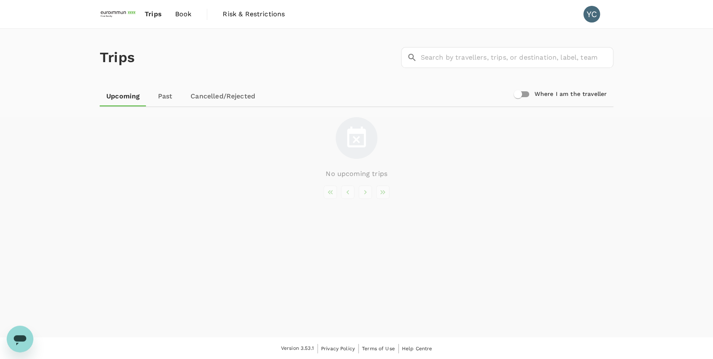
click at [191, 21] on link "Book" at bounding box center [184, 14] width 30 height 28
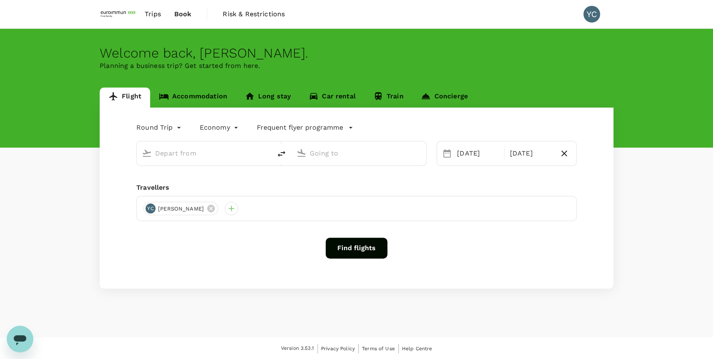
type input "Singapore Changi (SIN)"
type input "Suvarnabhumi Intl (BKK)"
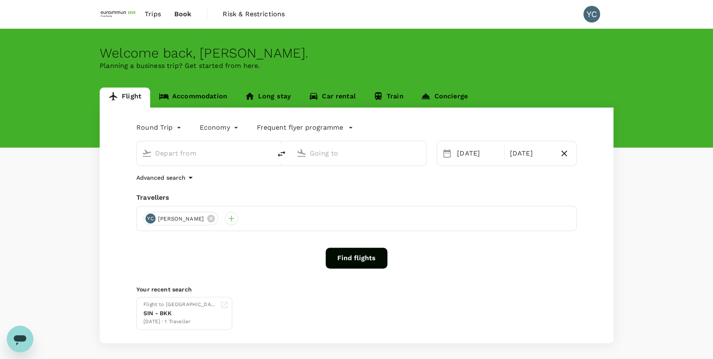
type input "Singapore Changi (SIN)"
type input "Suvarnabhumi Intl (BKK)"
click at [199, 90] on link "Accommodation" at bounding box center [193, 98] width 86 height 20
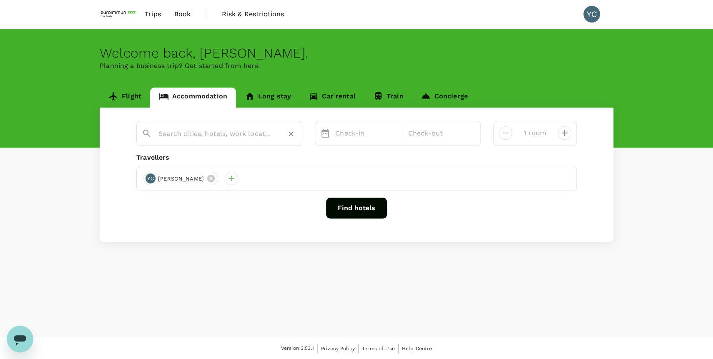
click at [260, 132] on input "text" at bounding box center [216, 133] width 115 height 13
click at [193, 159] on div "[GEOGRAPHIC_DATA]" at bounding box center [225, 160] width 147 height 9
type input "[GEOGRAPHIC_DATA]"
click at [369, 139] on div "Check-in" at bounding box center [366, 133] width 69 height 17
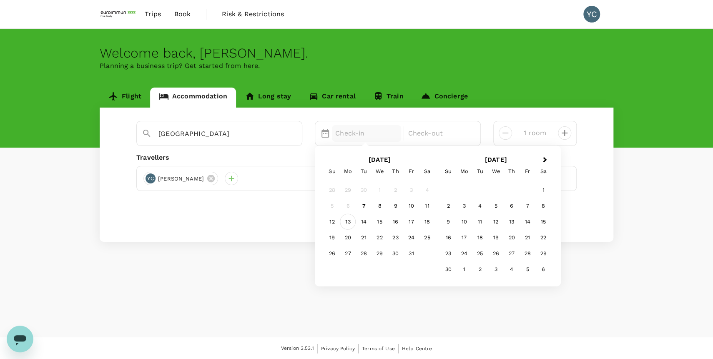
click at [352, 225] on div "13" at bounding box center [348, 222] width 16 height 16
click at [440, 139] on div "Check-out" at bounding box center [439, 133] width 69 height 17
click at [406, 226] on div "17" at bounding box center [411, 222] width 16 height 16
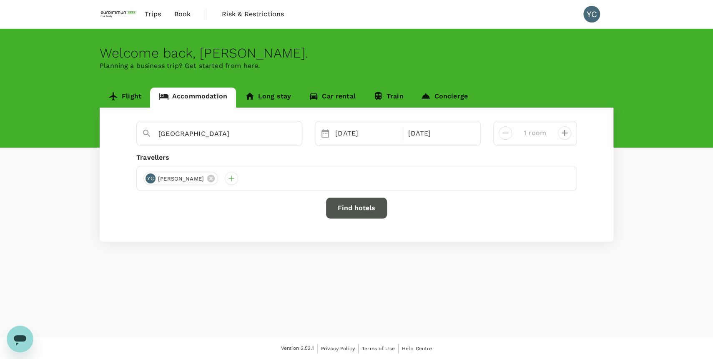
click at [364, 208] on button "Find hotels" at bounding box center [356, 208] width 61 height 21
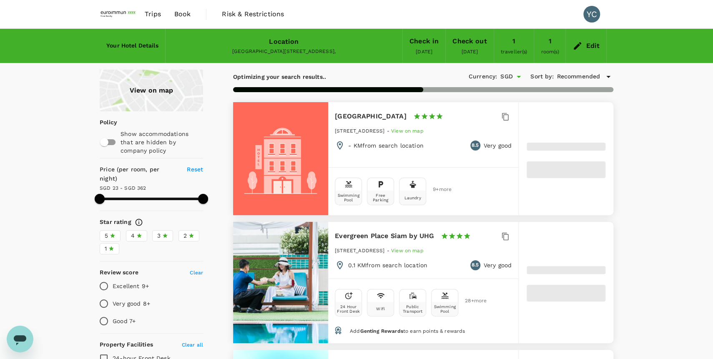
type input "361.85"
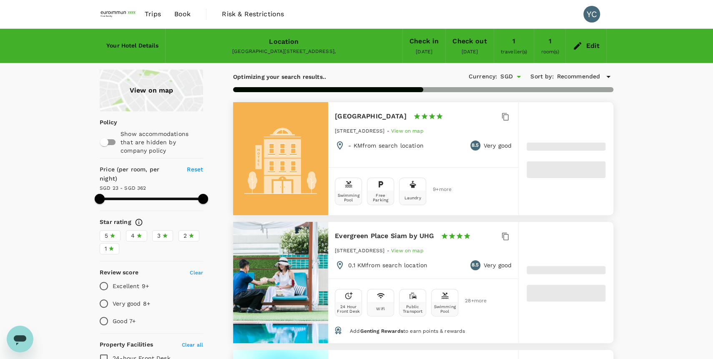
type input "13.61"
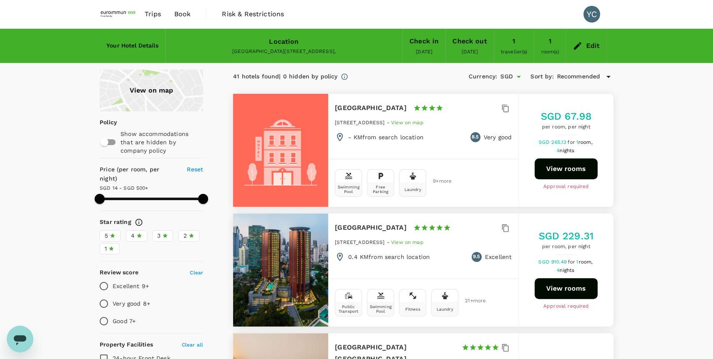
click at [592, 168] on button "View rooms" at bounding box center [566, 169] width 63 height 21
type input "499.61"
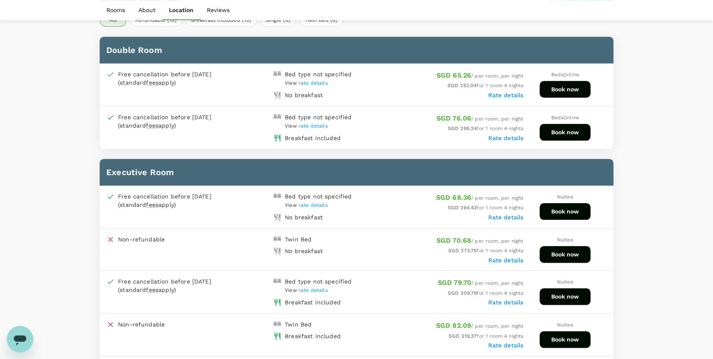
scroll to position [367, 0]
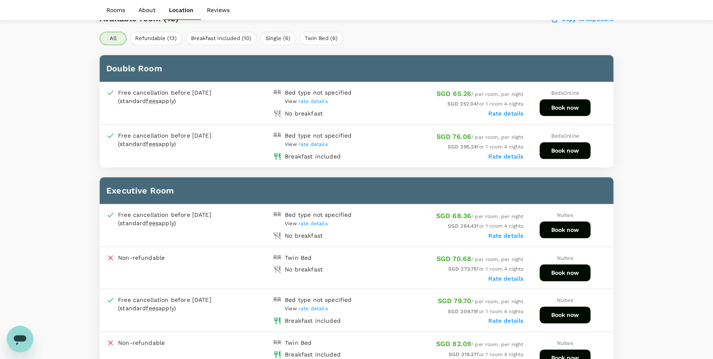
click at [503, 318] on label "Rate details" at bounding box center [505, 320] width 35 height 7
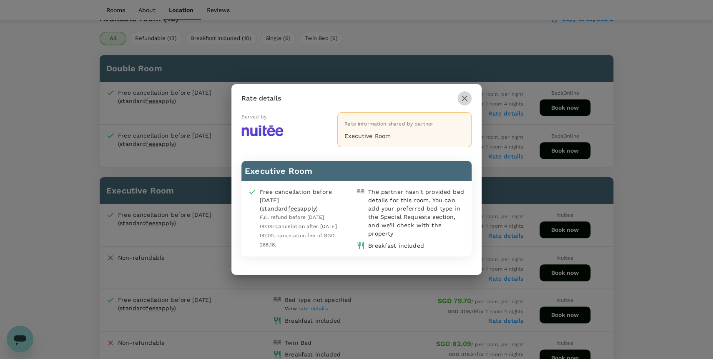
click at [462, 96] on icon "button" at bounding box center [465, 98] width 10 height 10
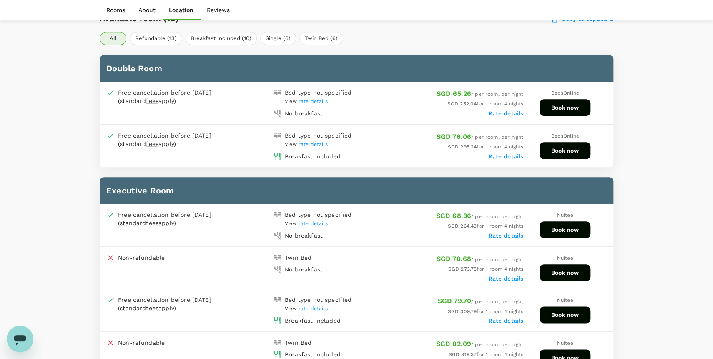
click at [314, 306] on span "rate details" at bounding box center [313, 309] width 29 height 6
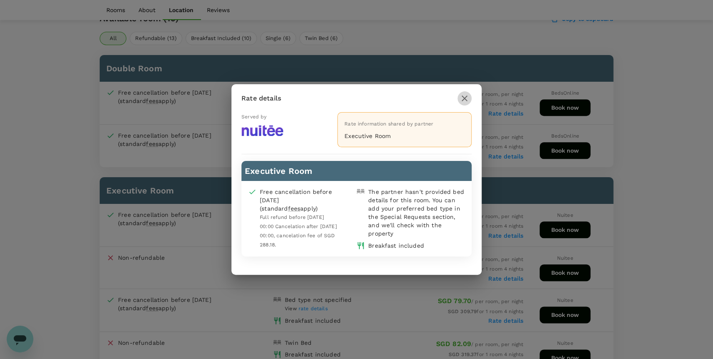
click at [465, 98] on icon "button" at bounding box center [465, 99] width 6 height 6
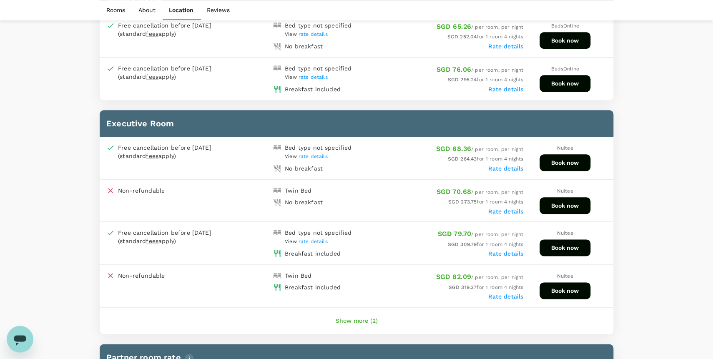
scroll to position [459, 0]
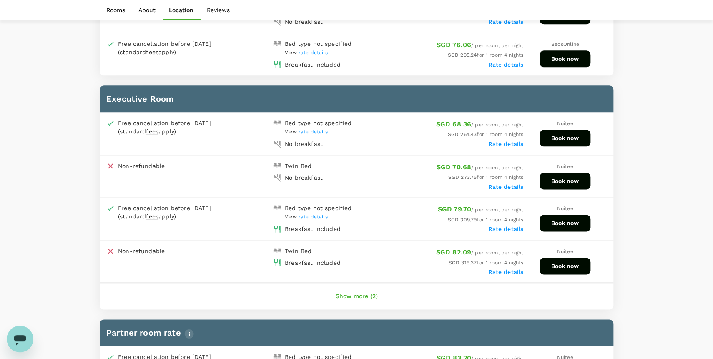
click at [578, 226] on button "Book now" at bounding box center [565, 223] width 51 height 17
